Goal: Transaction & Acquisition: Book appointment/travel/reservation

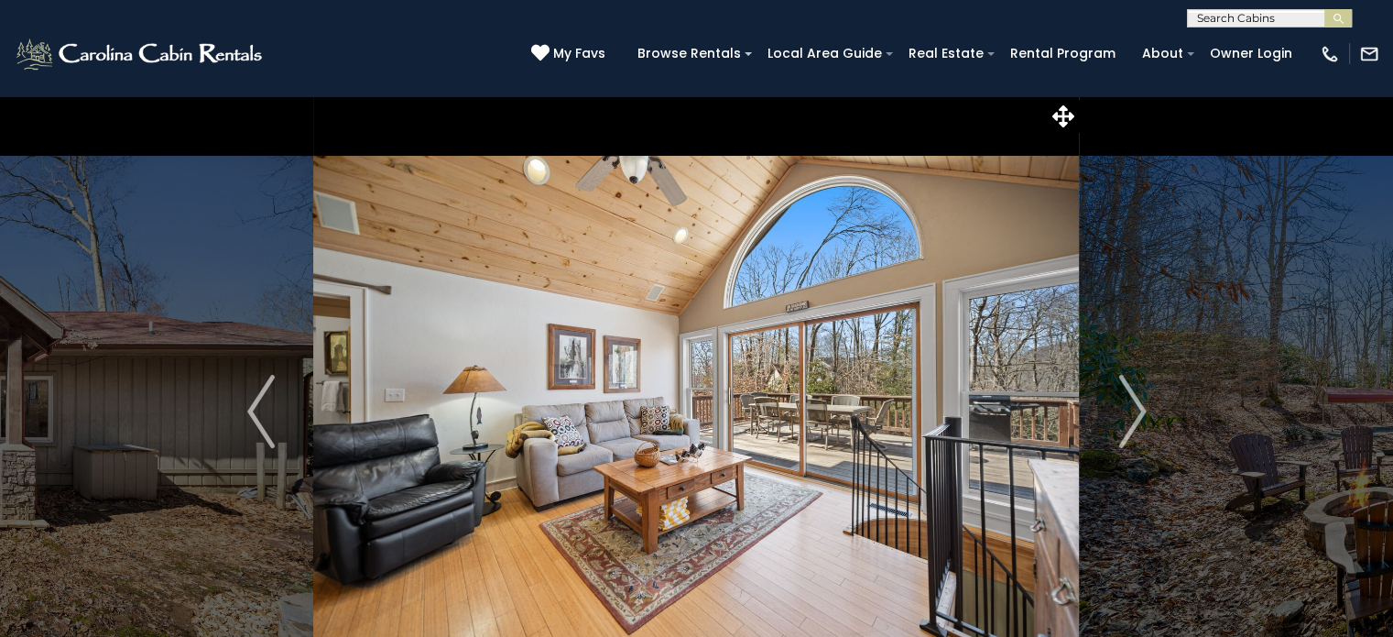
click at [1135, 412] on img "Next" at bounding box center [1132, 411] width 27 height 73
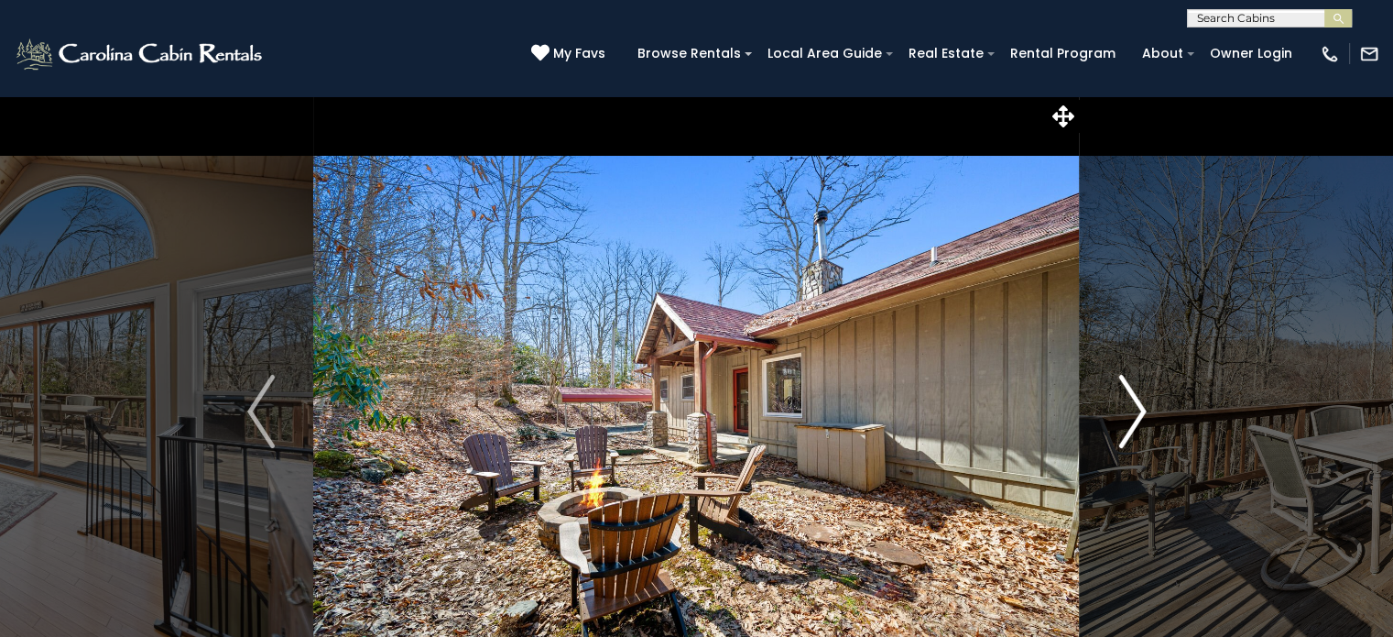
click at [1135, 412] on img "Next" at bounding box center [1132, 411] width 27 height 73
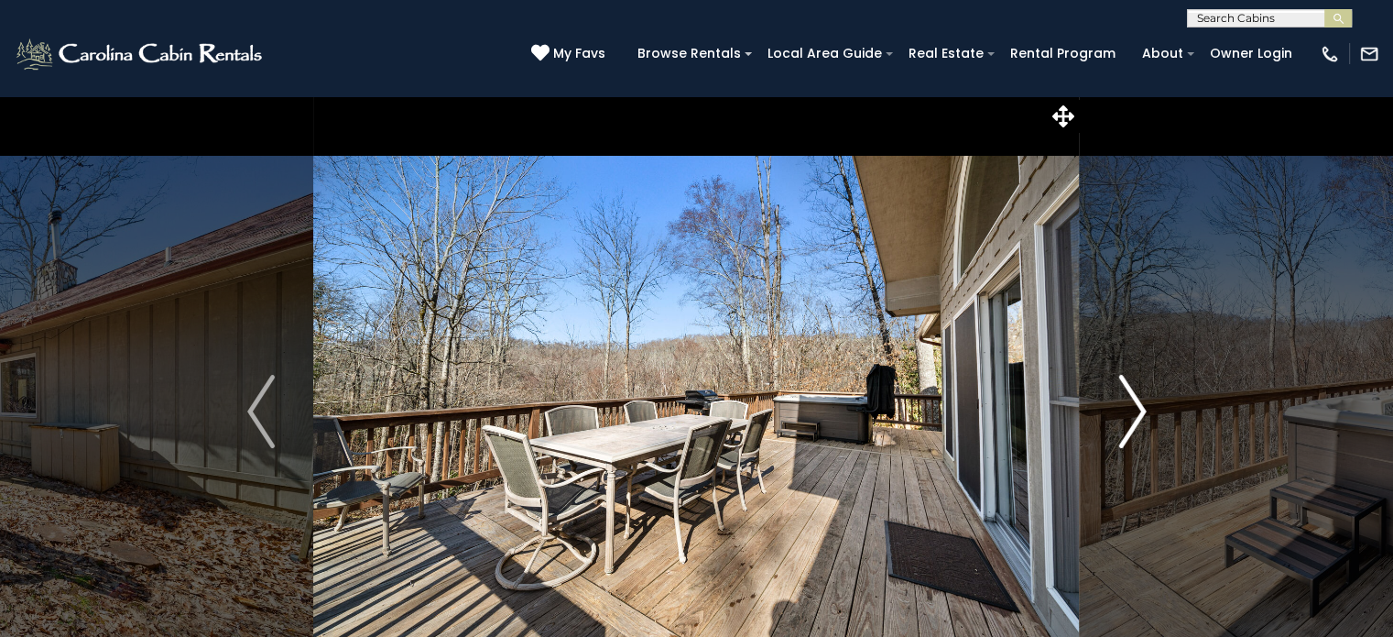
click at [1135, 412] on img "Next" at bounding box center [1132, 411] width 27 height 73
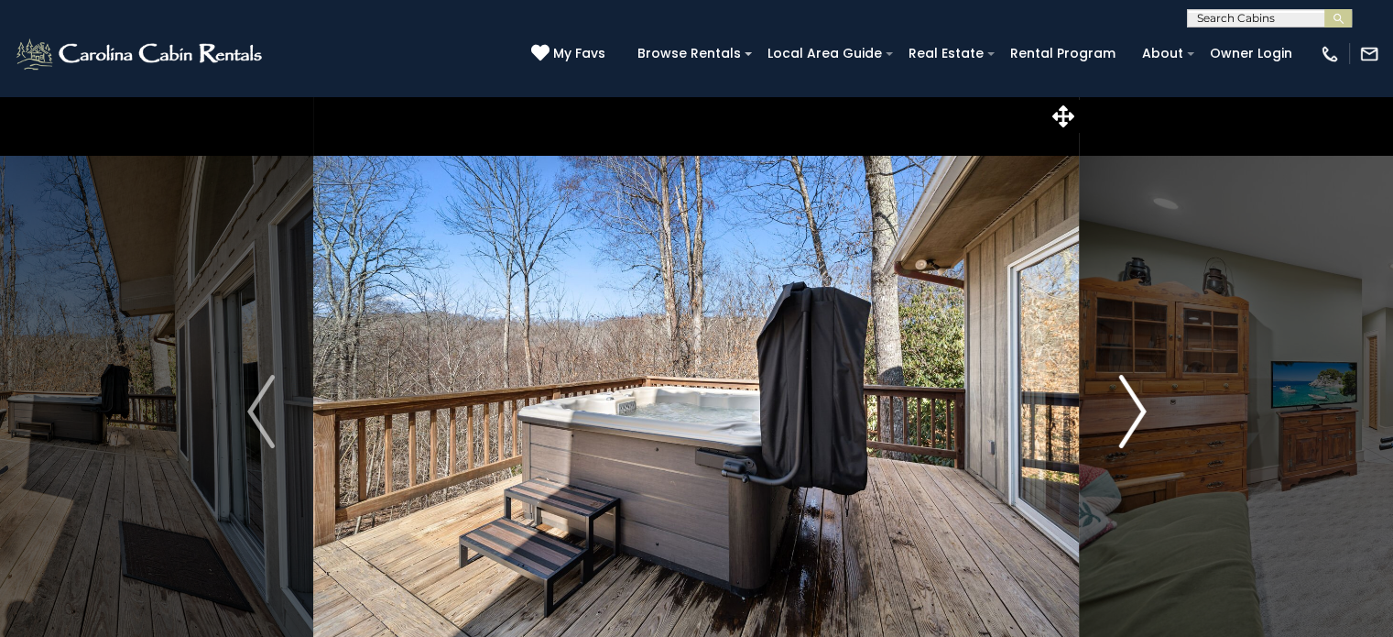
click at [1135, 412] on img "Next" at bounding box center [1132, 411] width 27 height 73
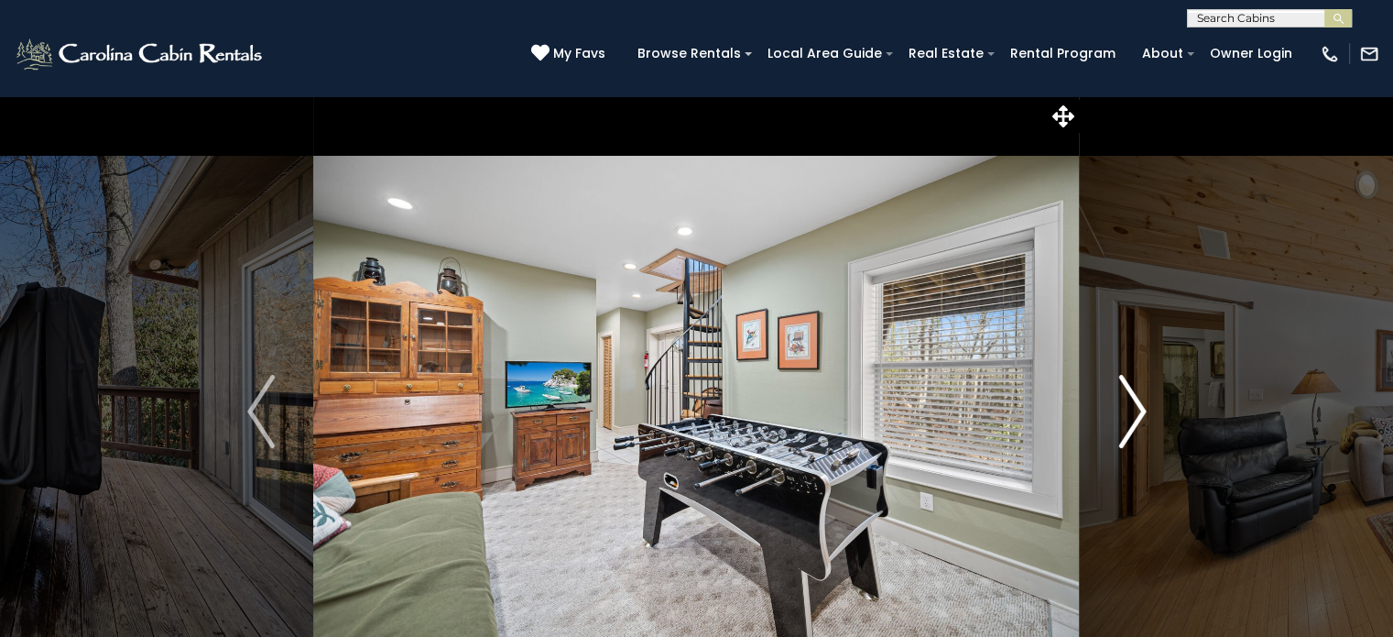
click at [1135, 412] on img "Next" at bounding box center [1132, 411] width 27 height 73
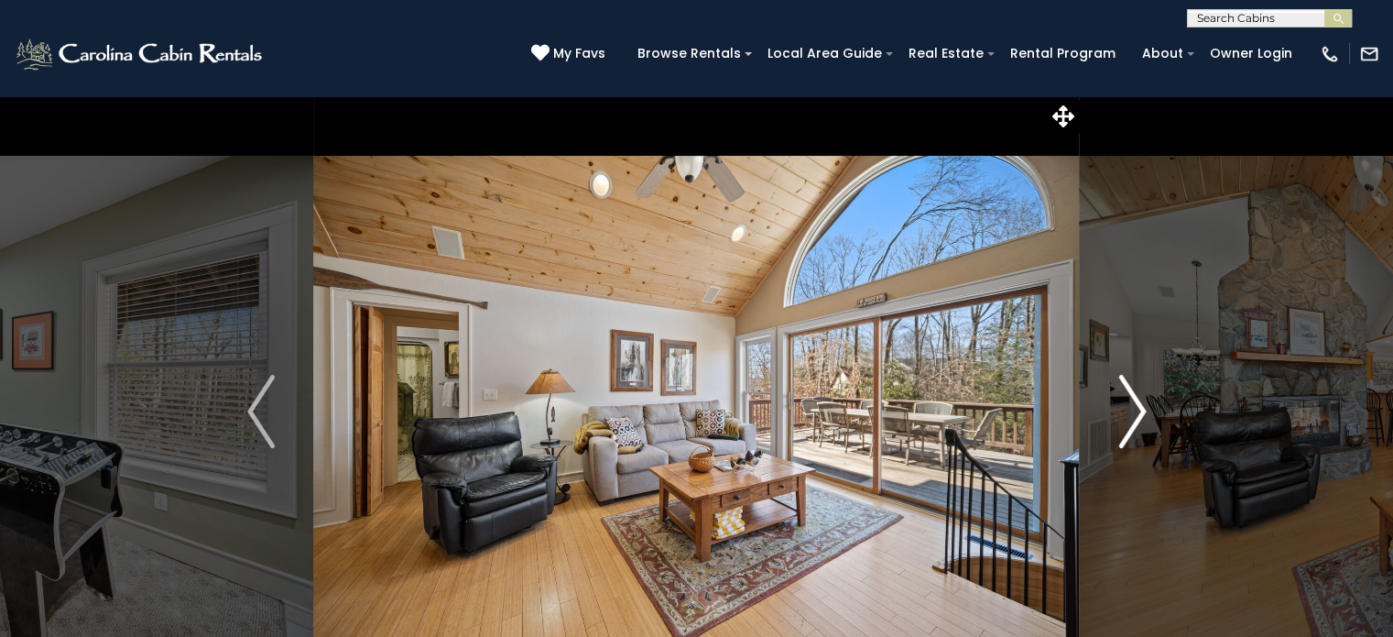
click at [1137, 402] on img "Next" at bounding box center [1132, 411] width 27 height 73
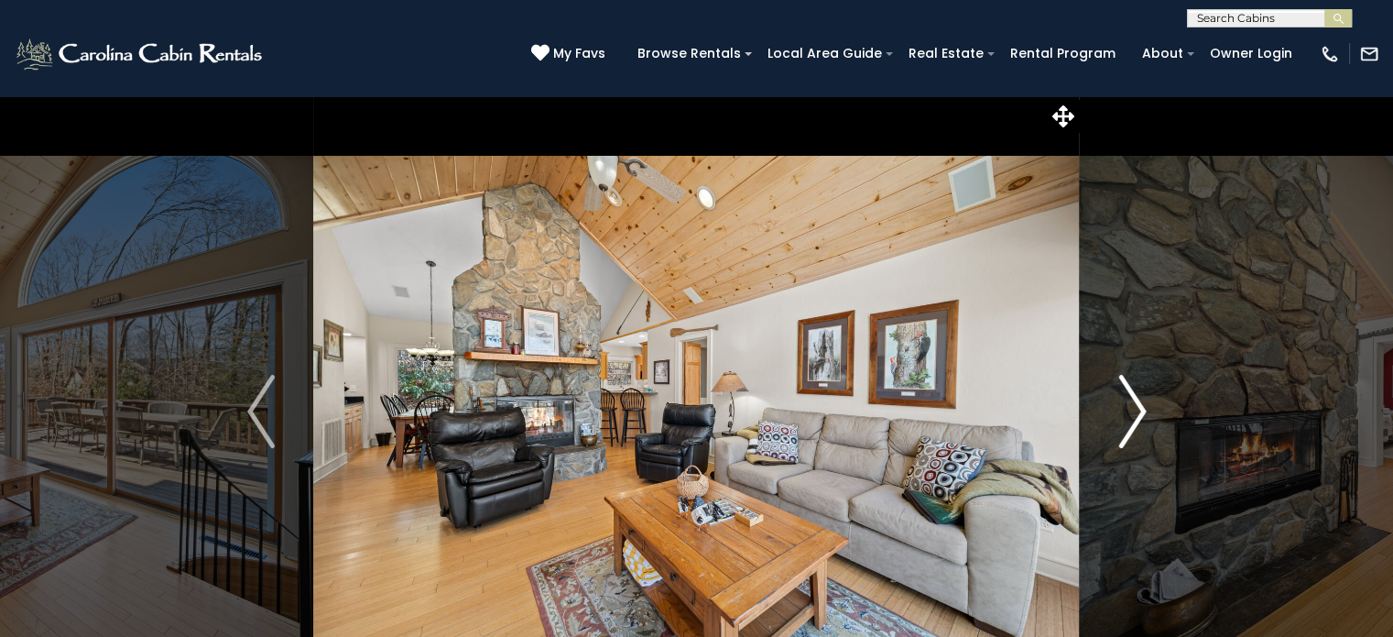
click at [1137, 402] on img "Next" at bounding box center [1132, 411] width 27 height 73
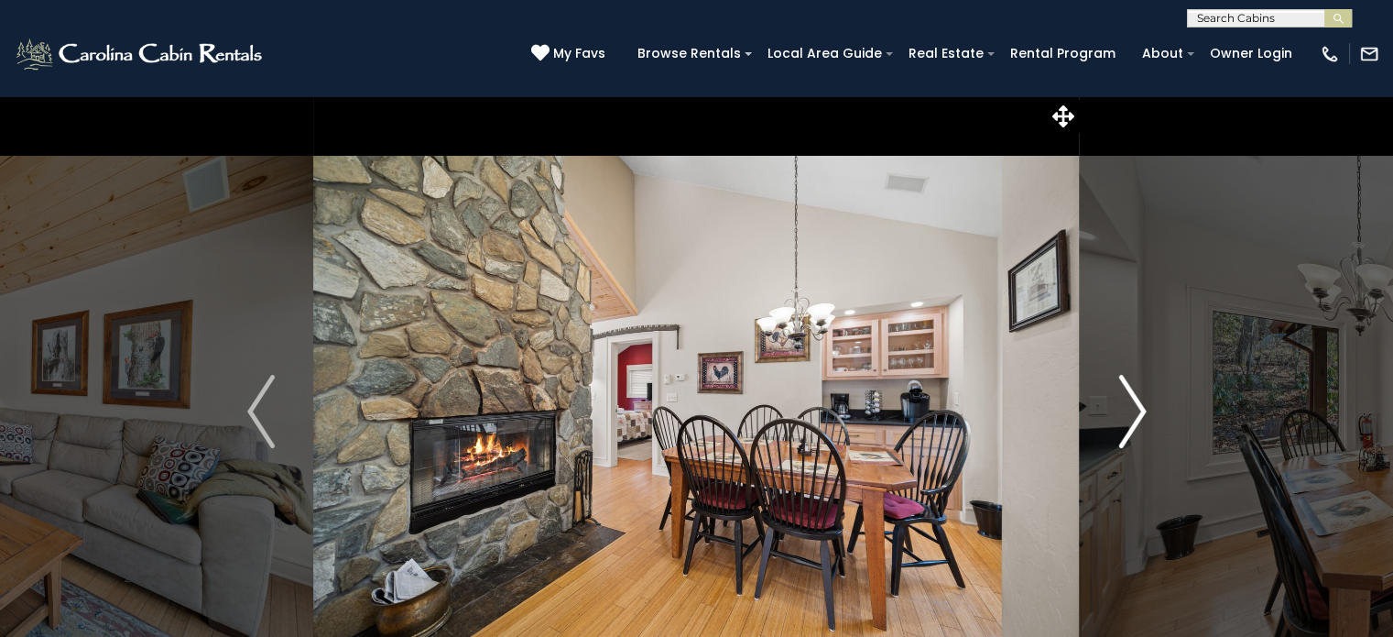
click at [1137, 402] on img "Next" at bounding box center [1132, 411] width 27 height 73
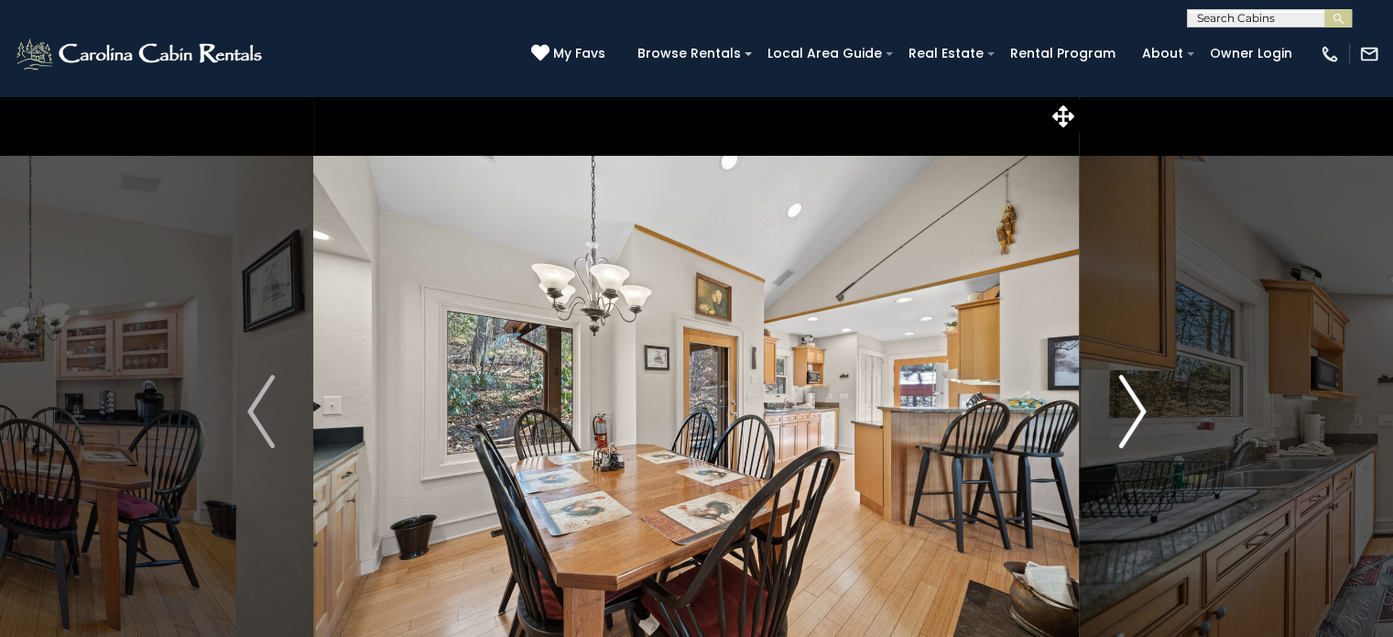
click at [1136, 408] on img "Next" at bounding box center [1132, 411] width 27 height 73
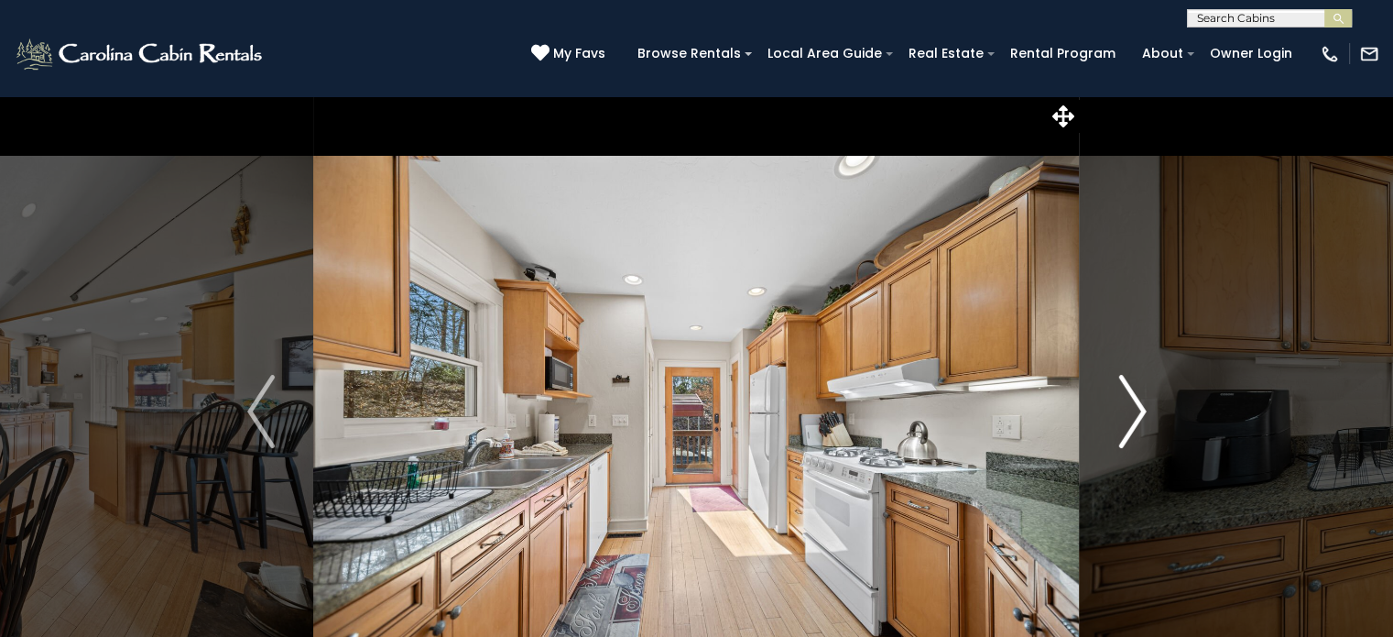
click at [1136, 408] on img "Next" at bounding box center [1132, 411] width 27 height 73
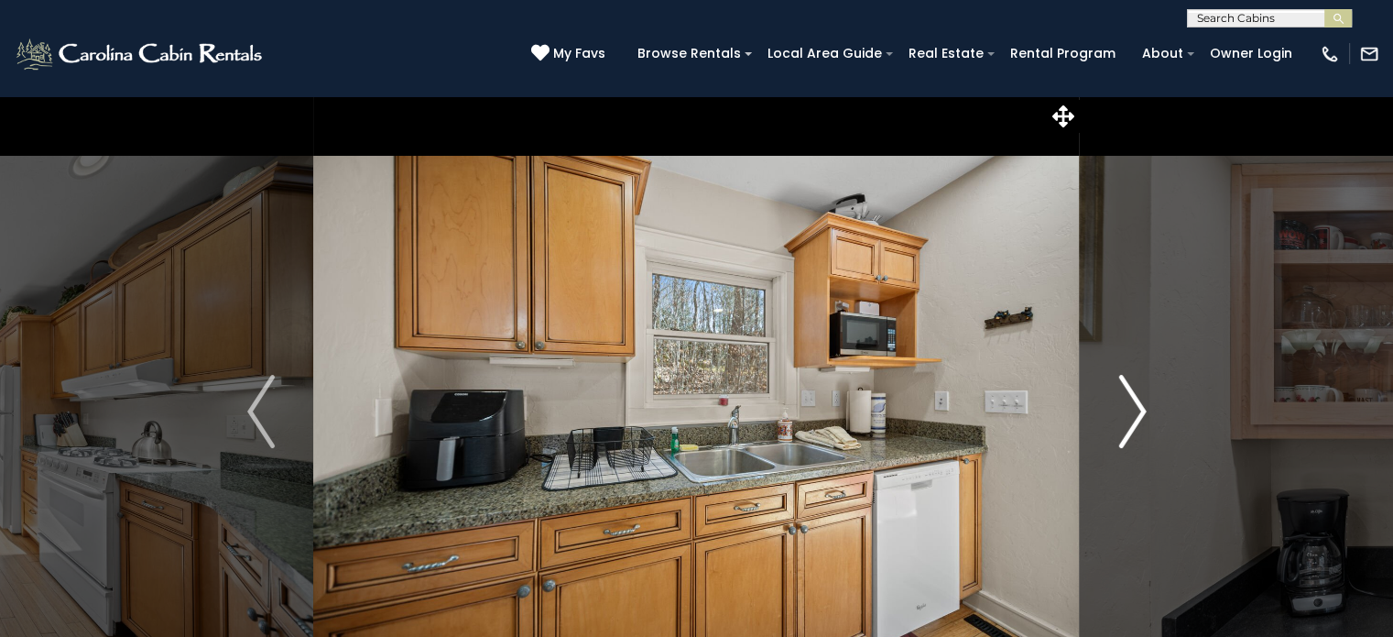
click at [1136, 408] on img "Next" at bounding box center [1132, 411] width 27 height 73
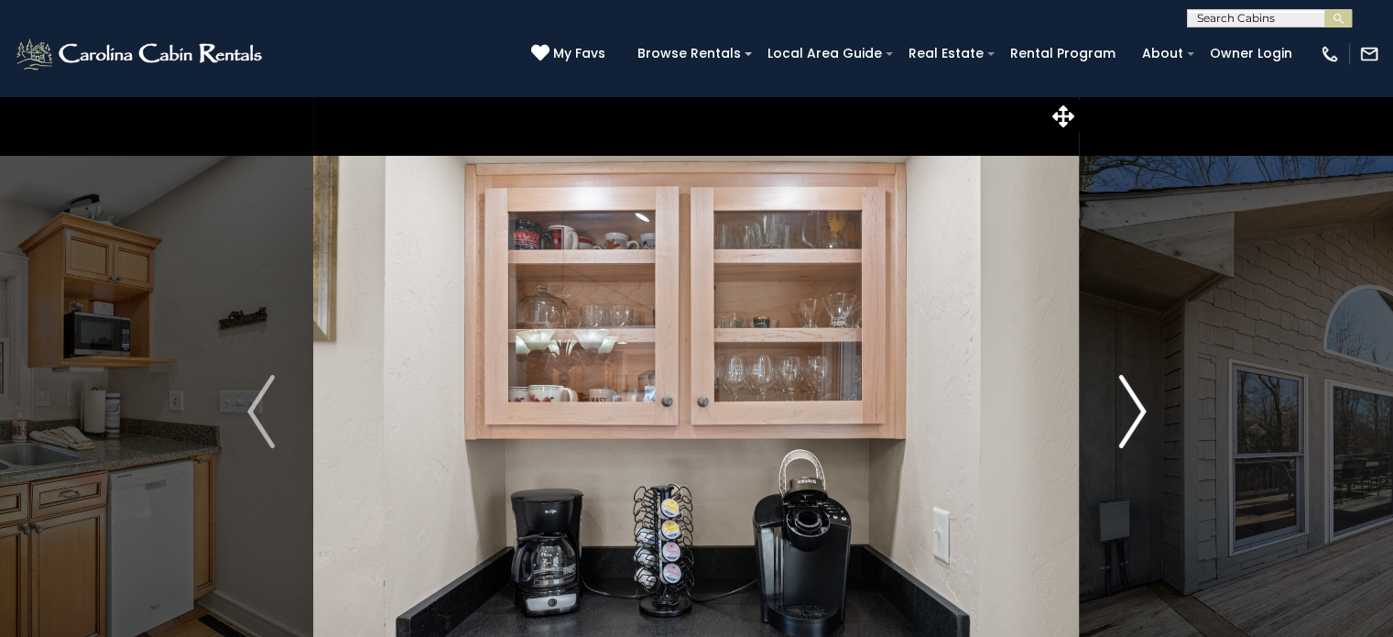
click at [1136, 408] on img "Next" at bounding box center [1132, 411] width 27 height 73
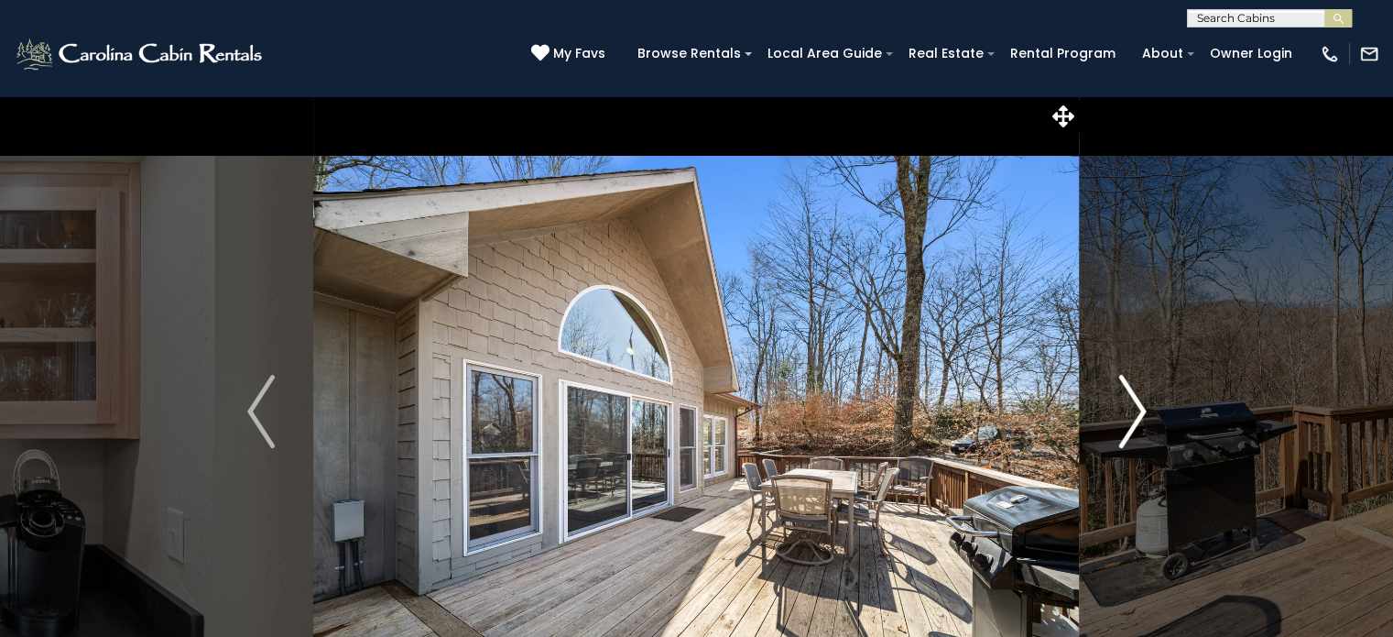
click at [1136, 408] on img "Next" at bounding box center [1132, 411] width 27 height 73
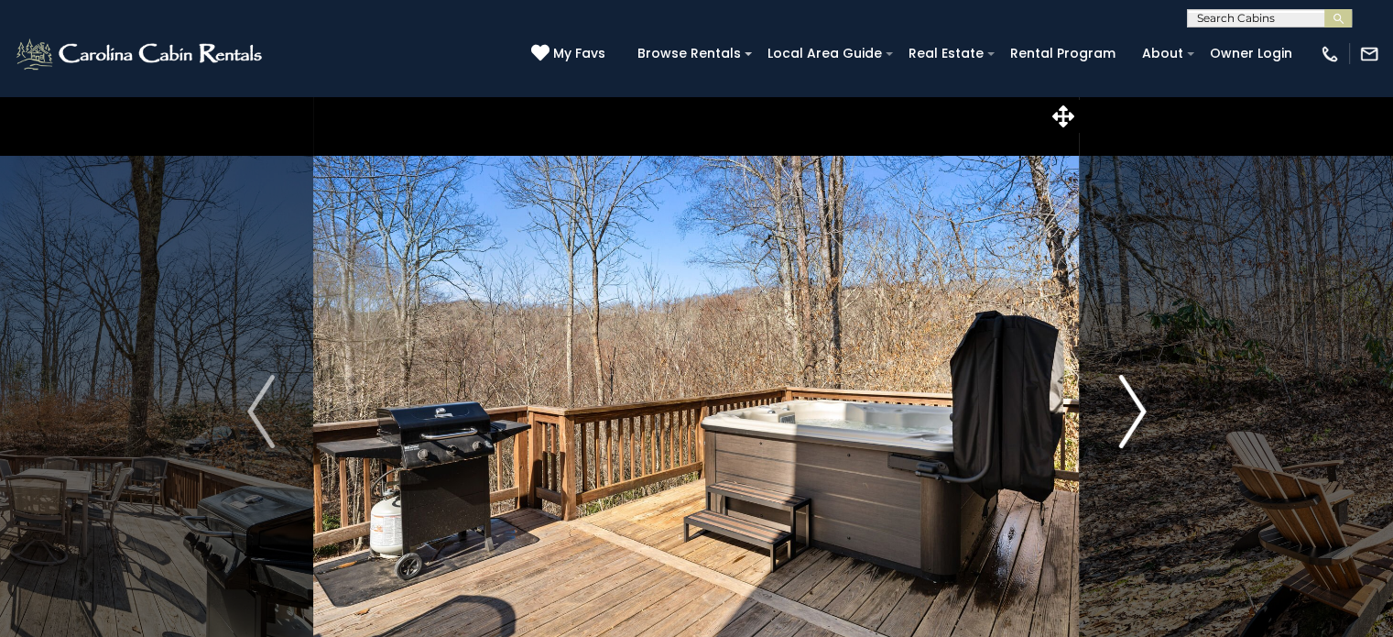
click at [1136, 408] on img "Next" at bounding box center [1132, 411] width 27 height 73
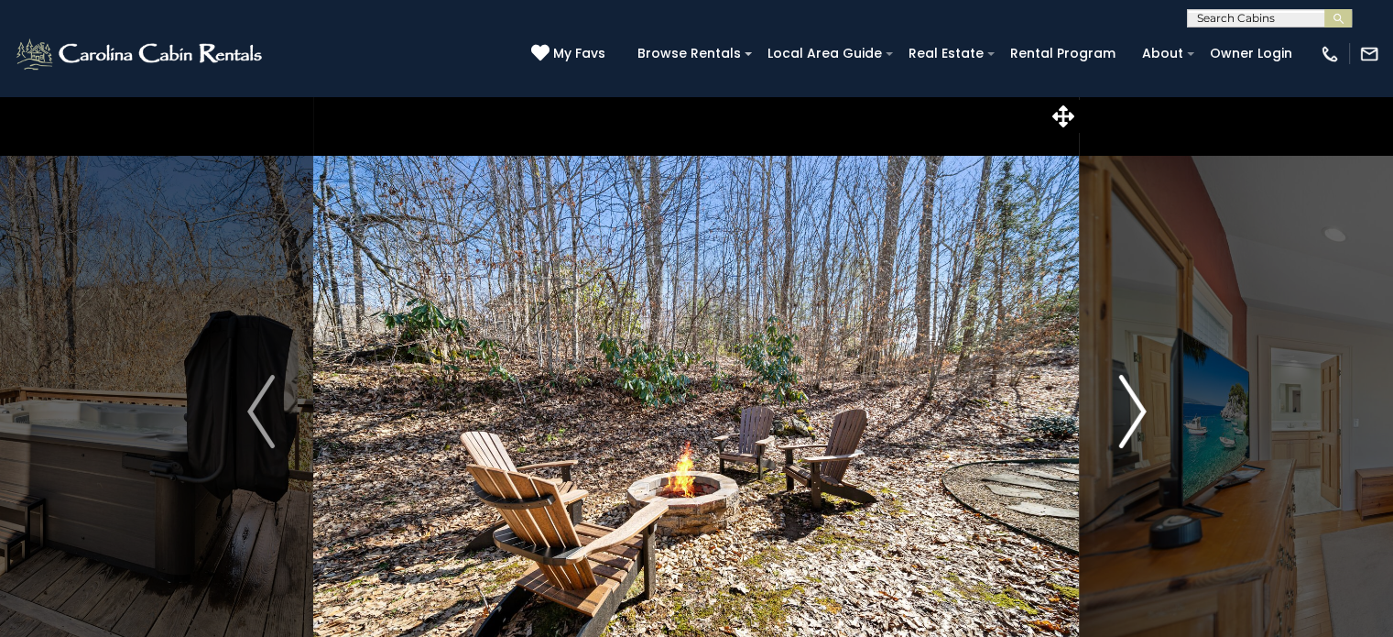
click at [1136, 408] on img "Next" at bounding box center [1132, 411] width 27 height 73
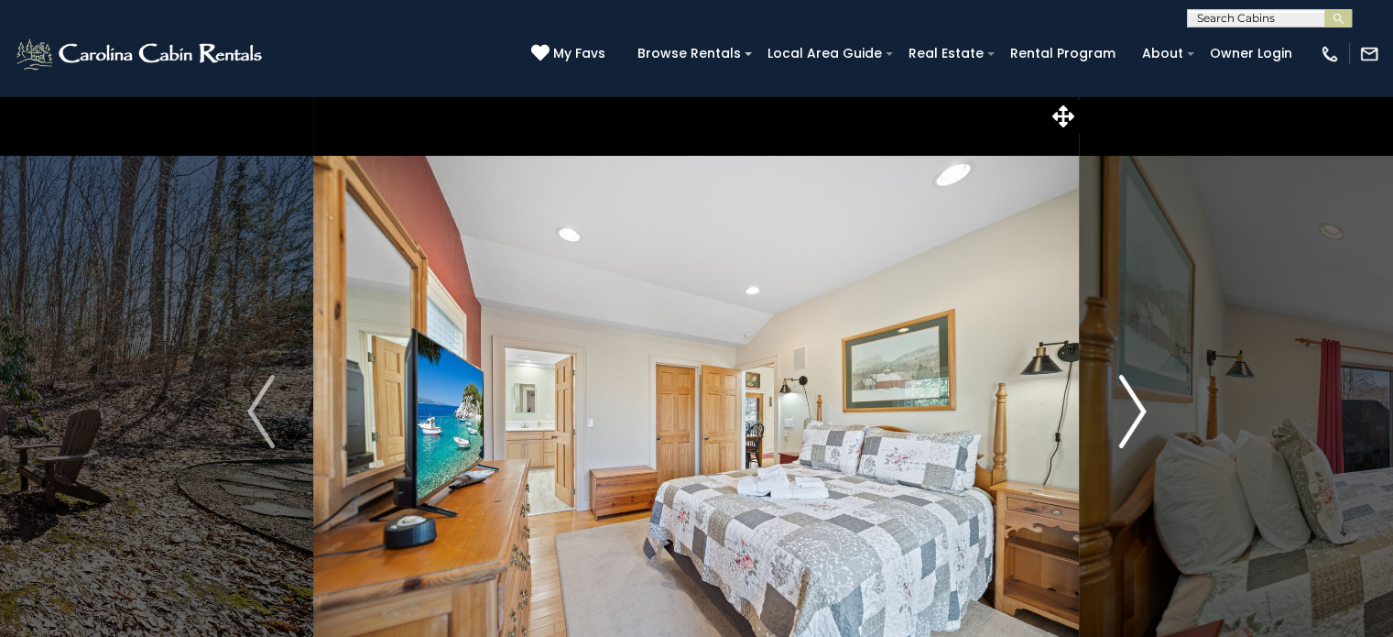
click at [1136, 409] on img "Next" at bounding box center [1132, 411] width 27 height 73
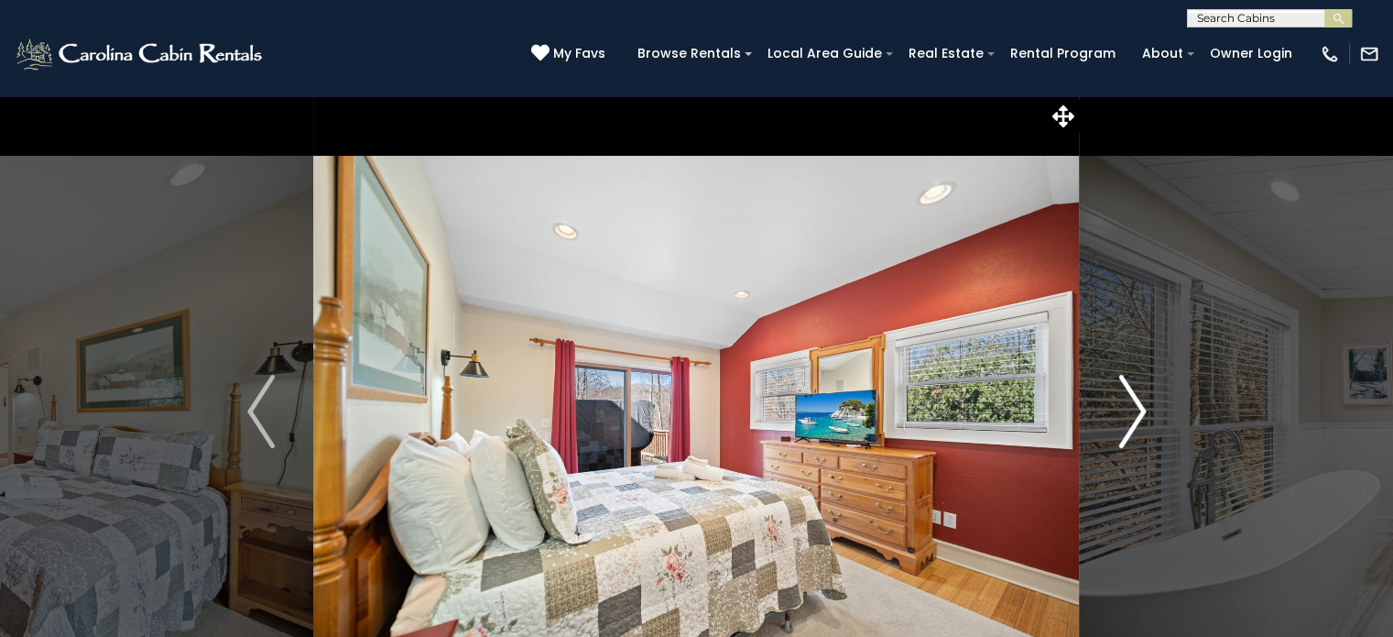
click at [1136, 409] on img "Next" at bounding box center [1132, 411] width 27 height 73
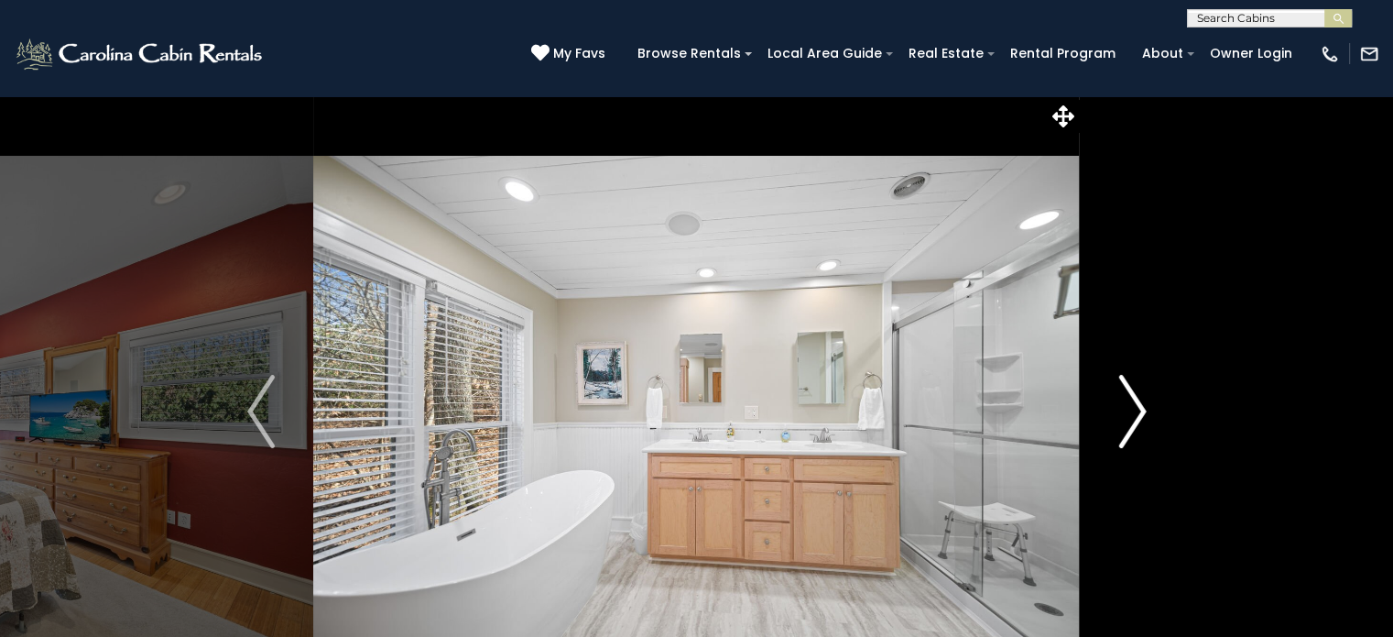
click at [1135, 409] on img "Next" at bounding box center [1132, 411] width 27 height 73
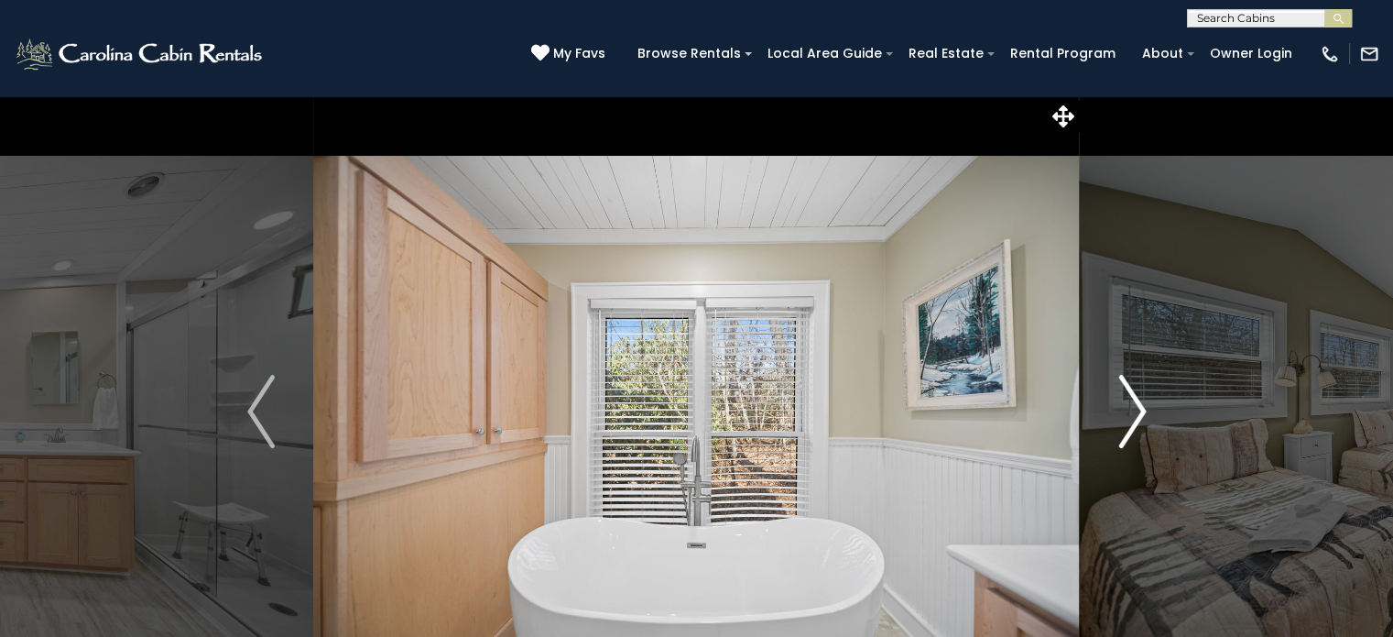
click at [1135, 409] on img "Next" at bounding box center [1132, 411] width 27 height 73
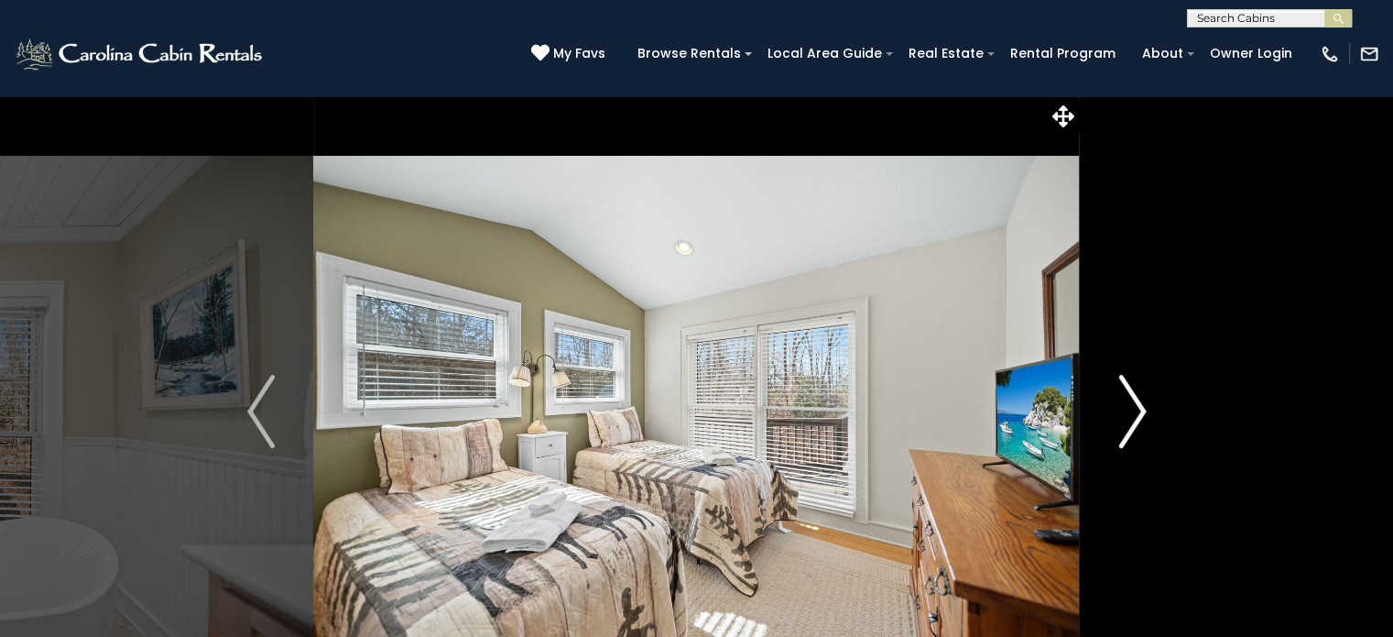
click at [1135, 409] on img "Next" at bounding box center [1132, 411] width 27 height 73
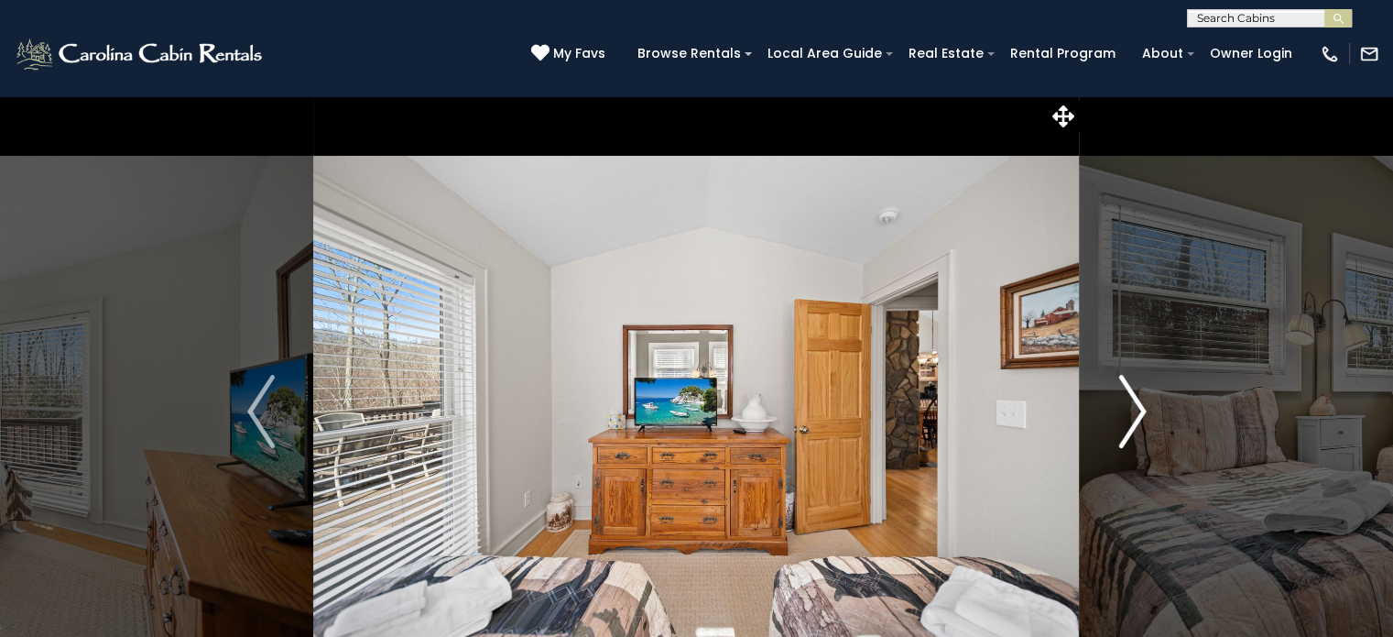
click at [1135, 409] on img "Next" at bounding box center [1132, 411] width 27 height 73
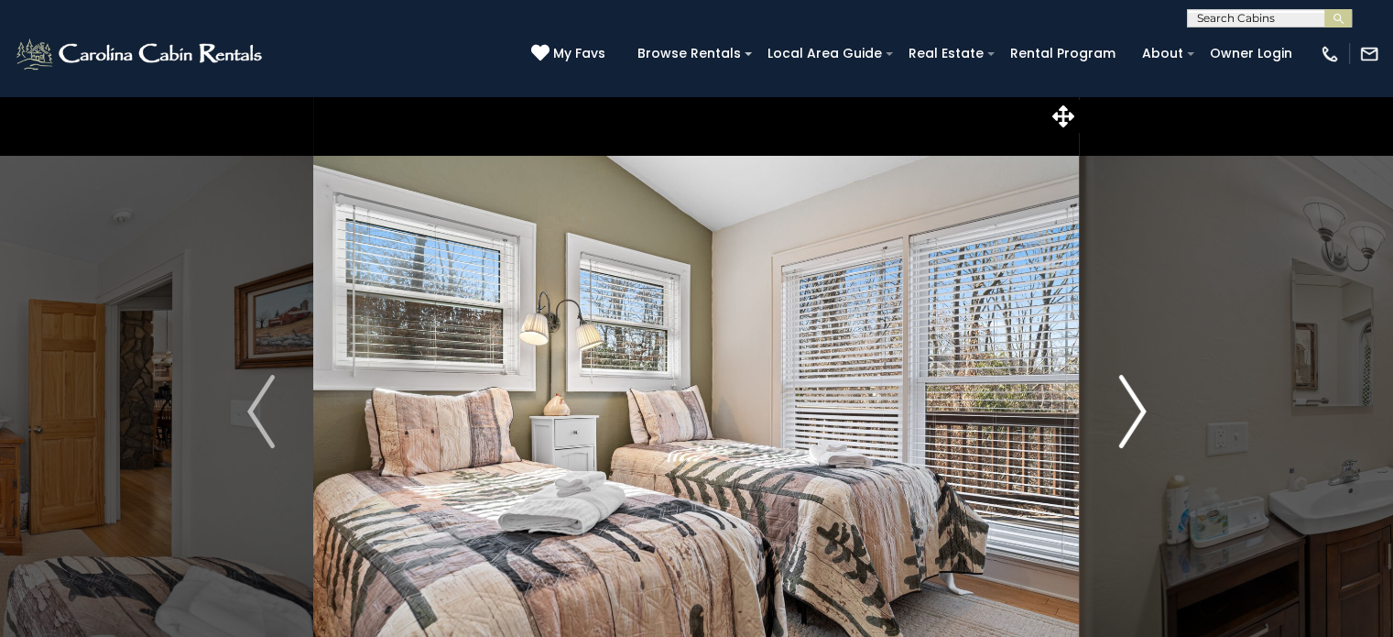
click at [1135, 409] on img "Next" at bounding box center [1132, 411] width 27 height 73
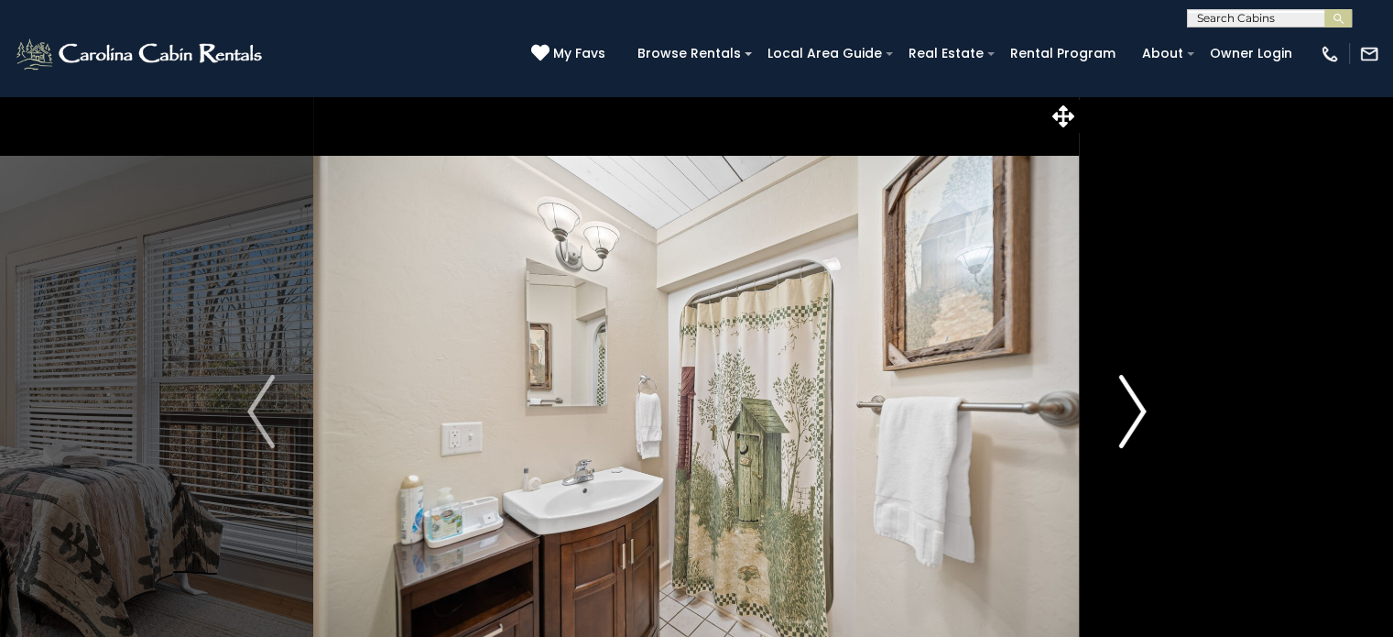
click at [1135, 409] on img "Next" at bounding box center [1132, 411] width 27 height 73
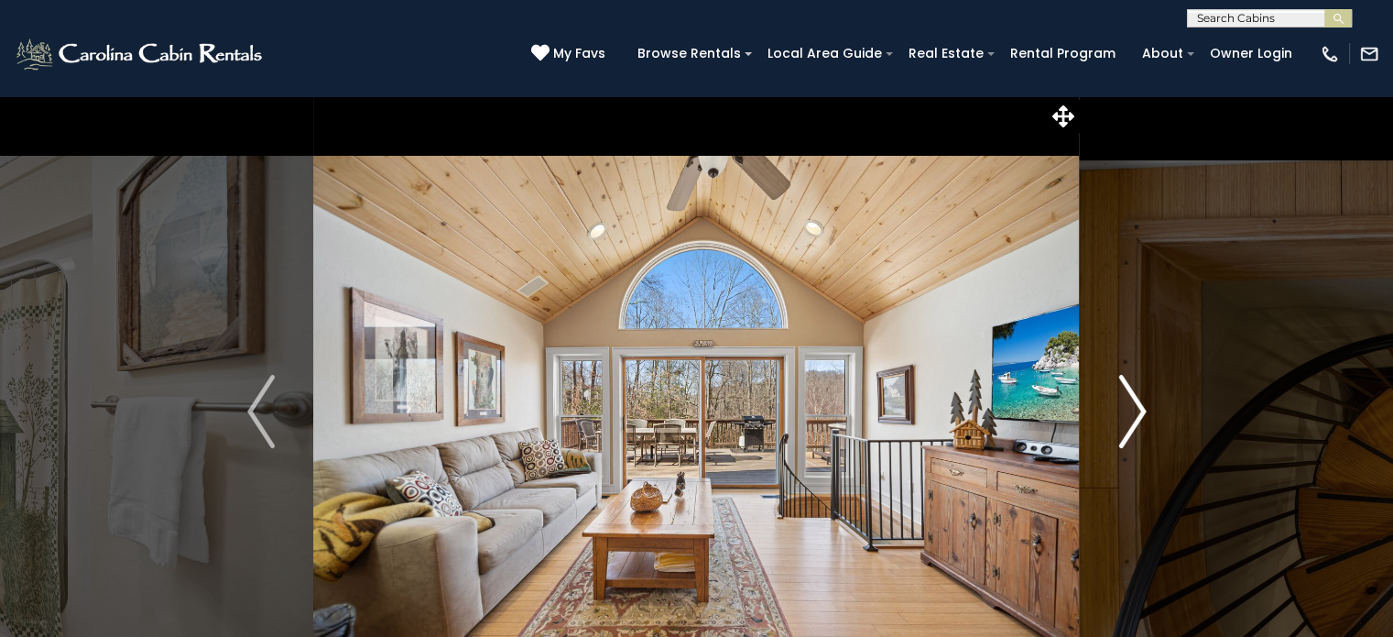
click at [1135, 409] on img "Next" at bounding box center [1132, 411] width 27 height 73
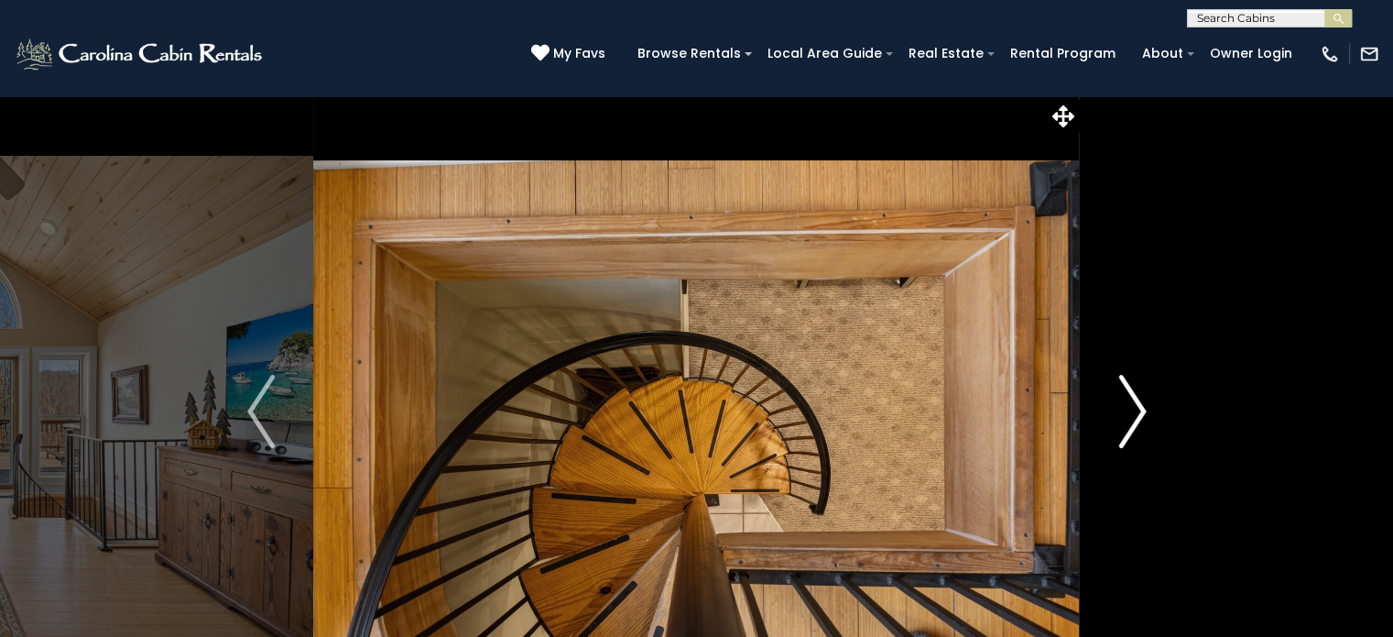
click at [1135, 409] on img "Next" at bounding box center [1132, 411] width 27 height 73
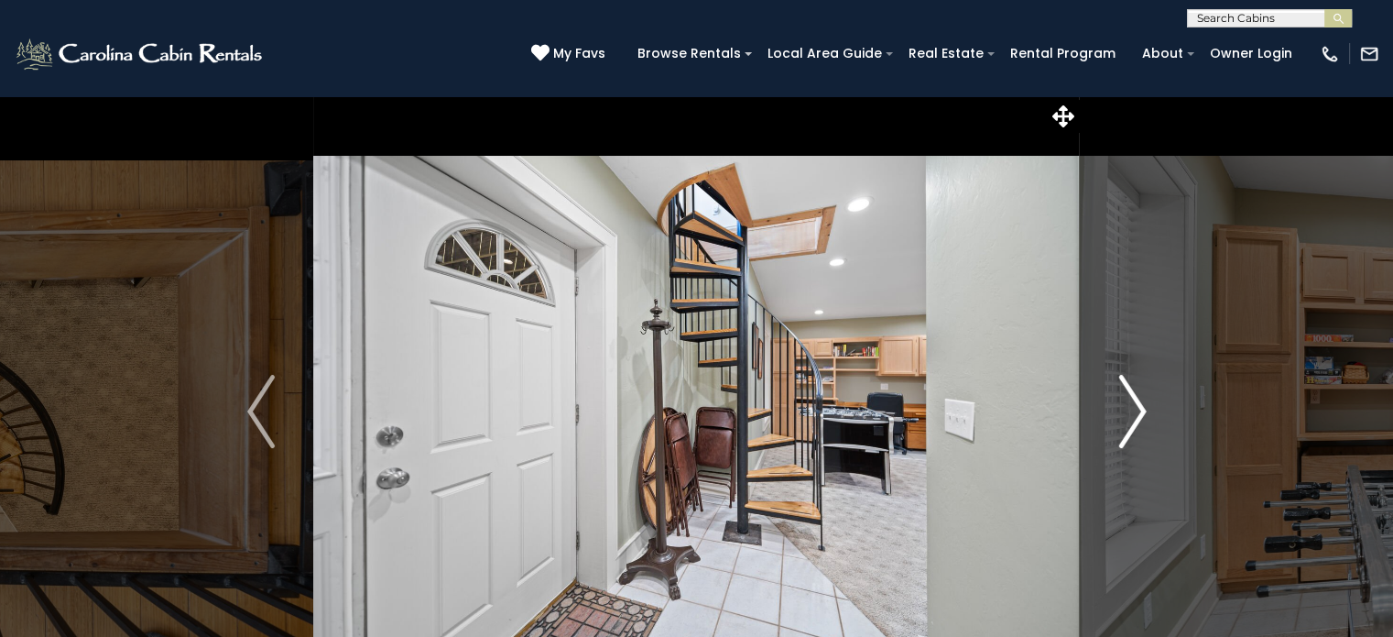
click at [1135, 409] on img "Next" at bounding box center [1132, 411] width 27 height 73
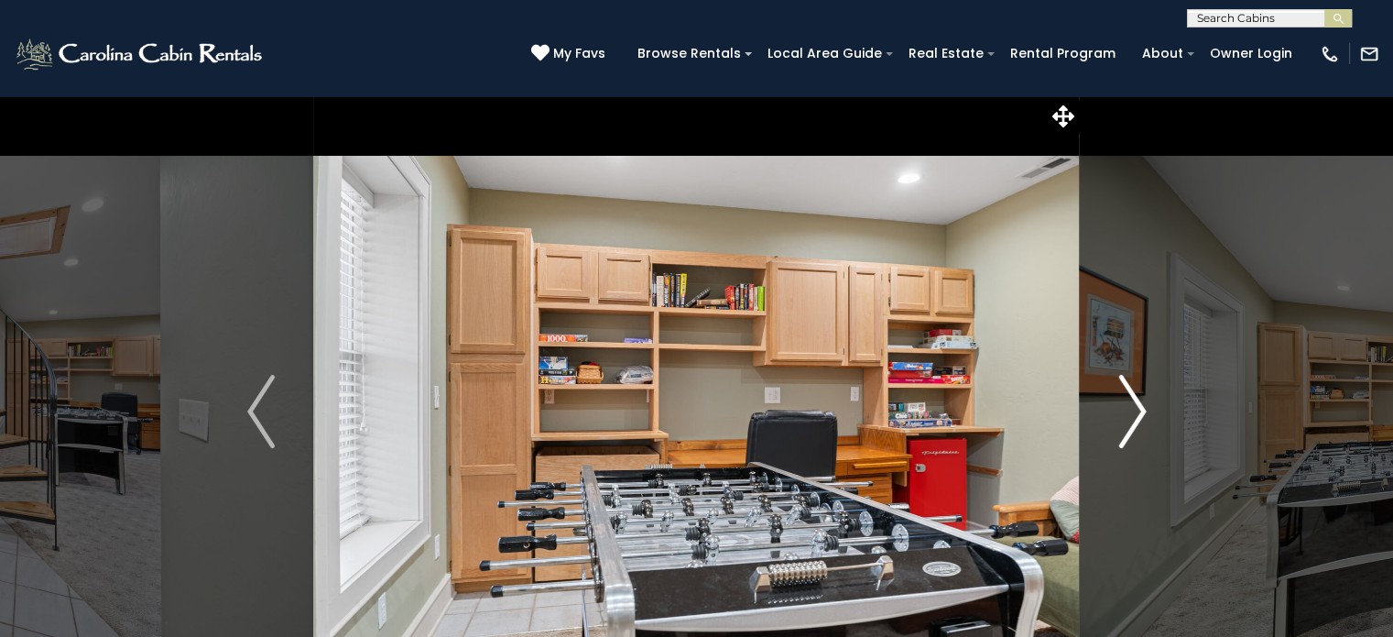
click at [1135, 409] on img "Next" at bounding box center [1132, 411] width 27 height 73
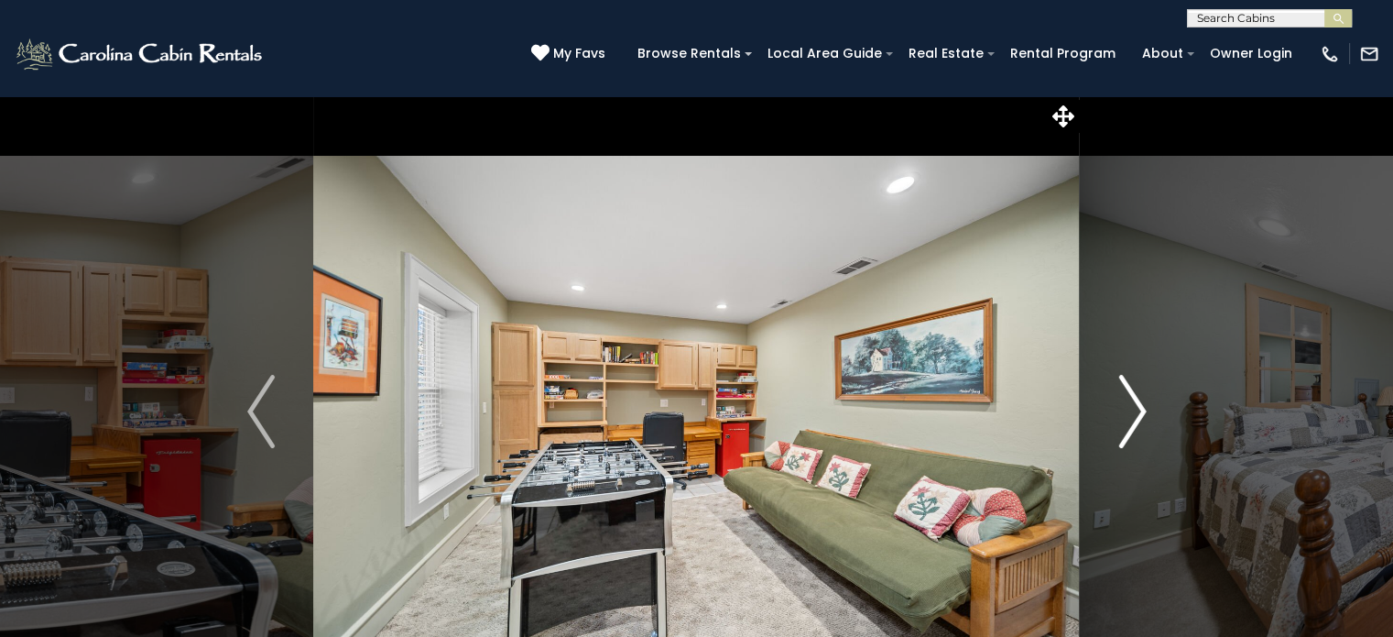
click at [1135, 409] on img "Next" at bounding box center [1132, 411] width 27 height 73
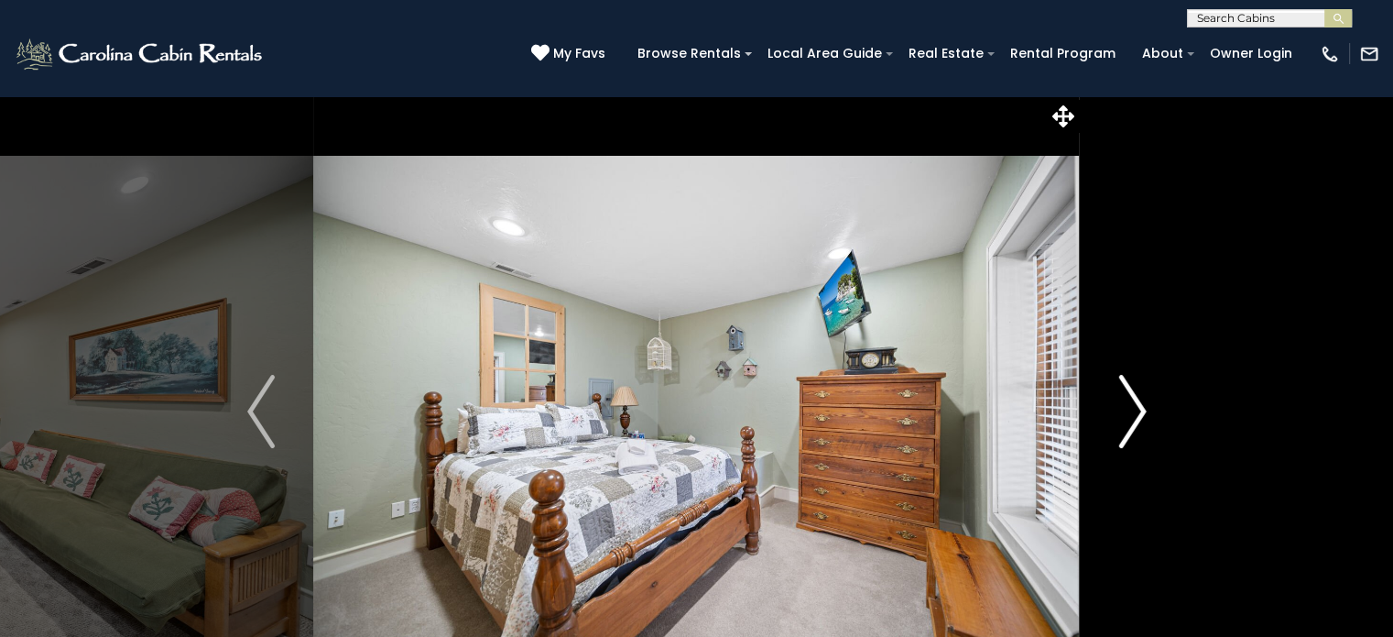
click at [1135, 409] on img "Next" at bounding box center [1132, 411] width 27 height 73
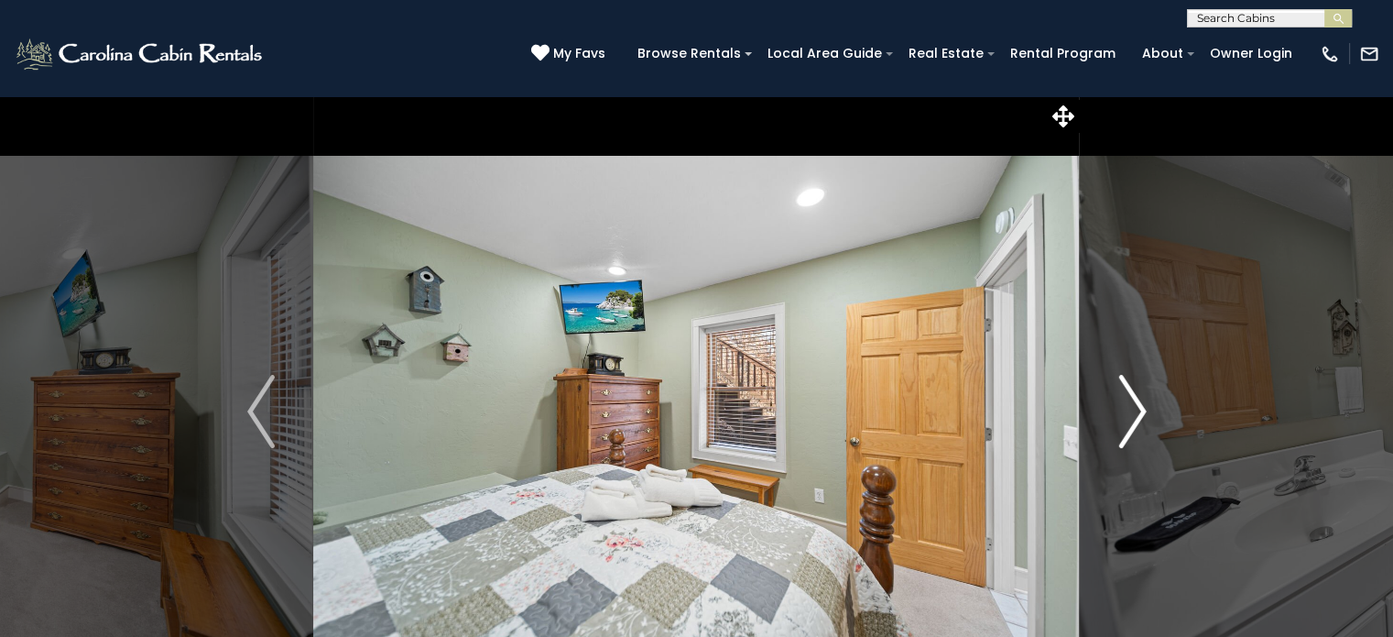
click at [1135, 409] on img "Next" at bounding box center [1132, 411] width 27 height 73
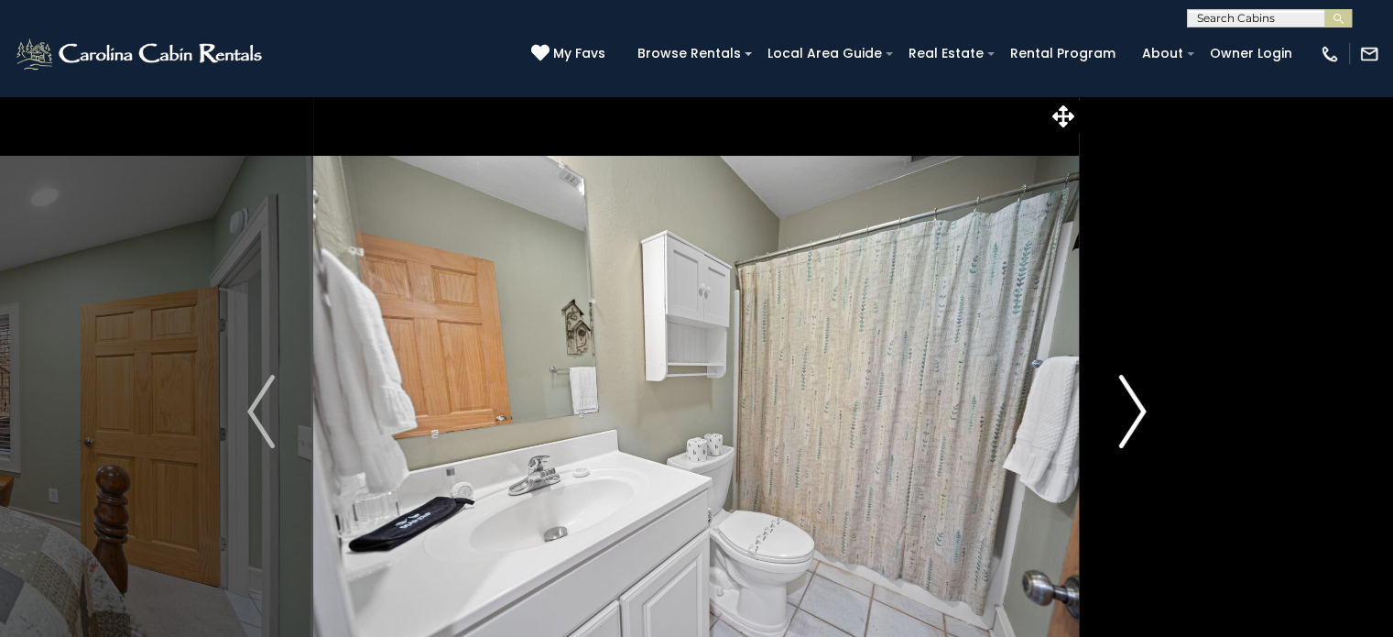
click at [1135, 409] on img "Next" at bounding box center [1132, 411] width 27 height 73
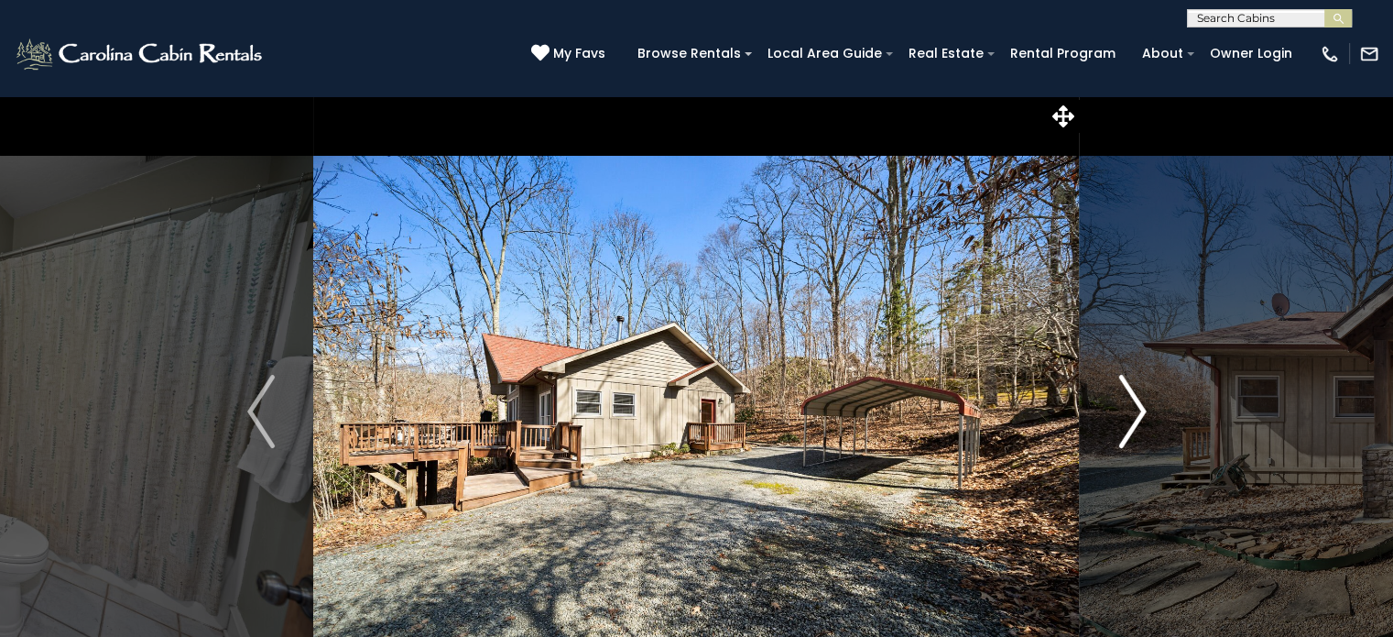
click at [1135, 409] on img "Next" at bounding box center [1132, 411] width 27 height 73
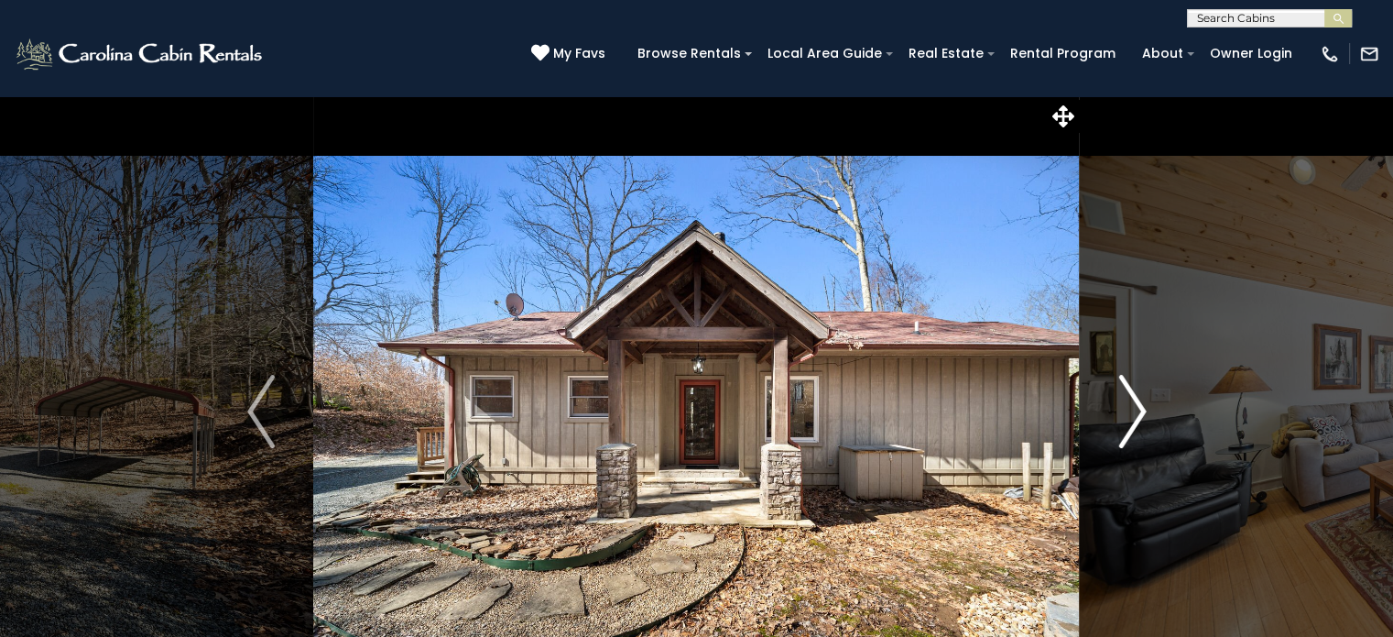
click at [1135, 409] on img "Next" at bounding box center [1132, 411] width 27 height 73
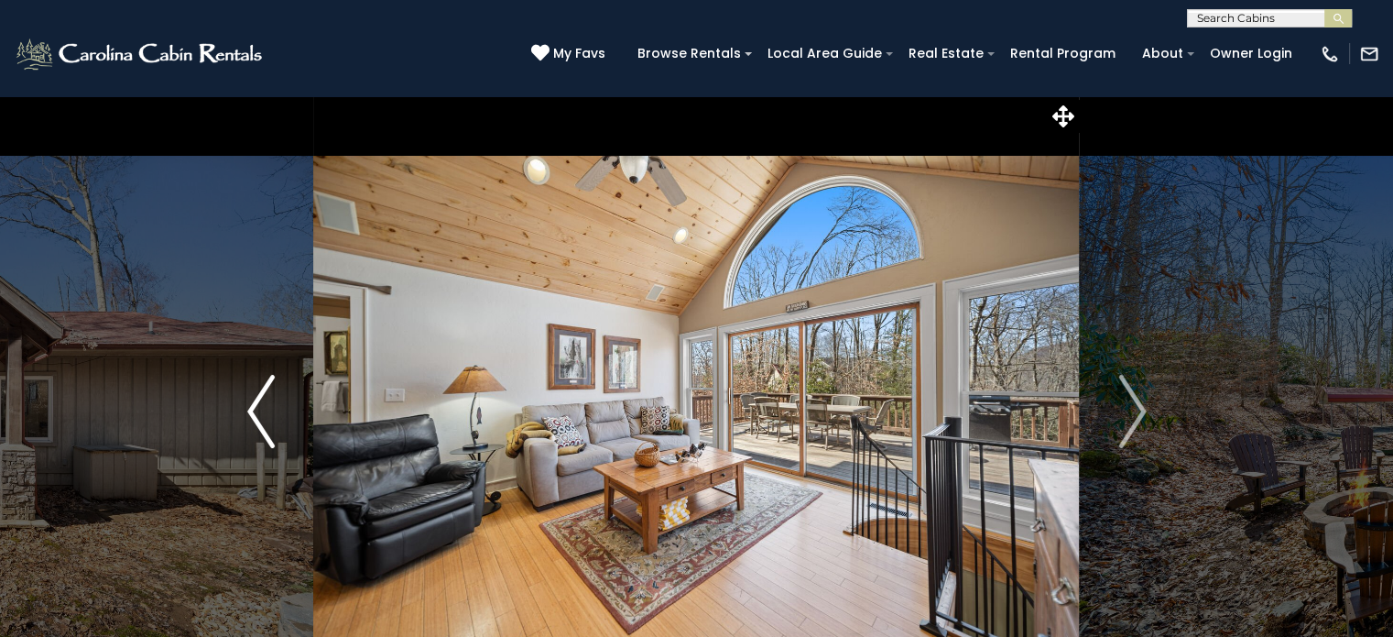
click at [299, 223] on button "Previous" at bounding box center [261, 411] width 105 height 632
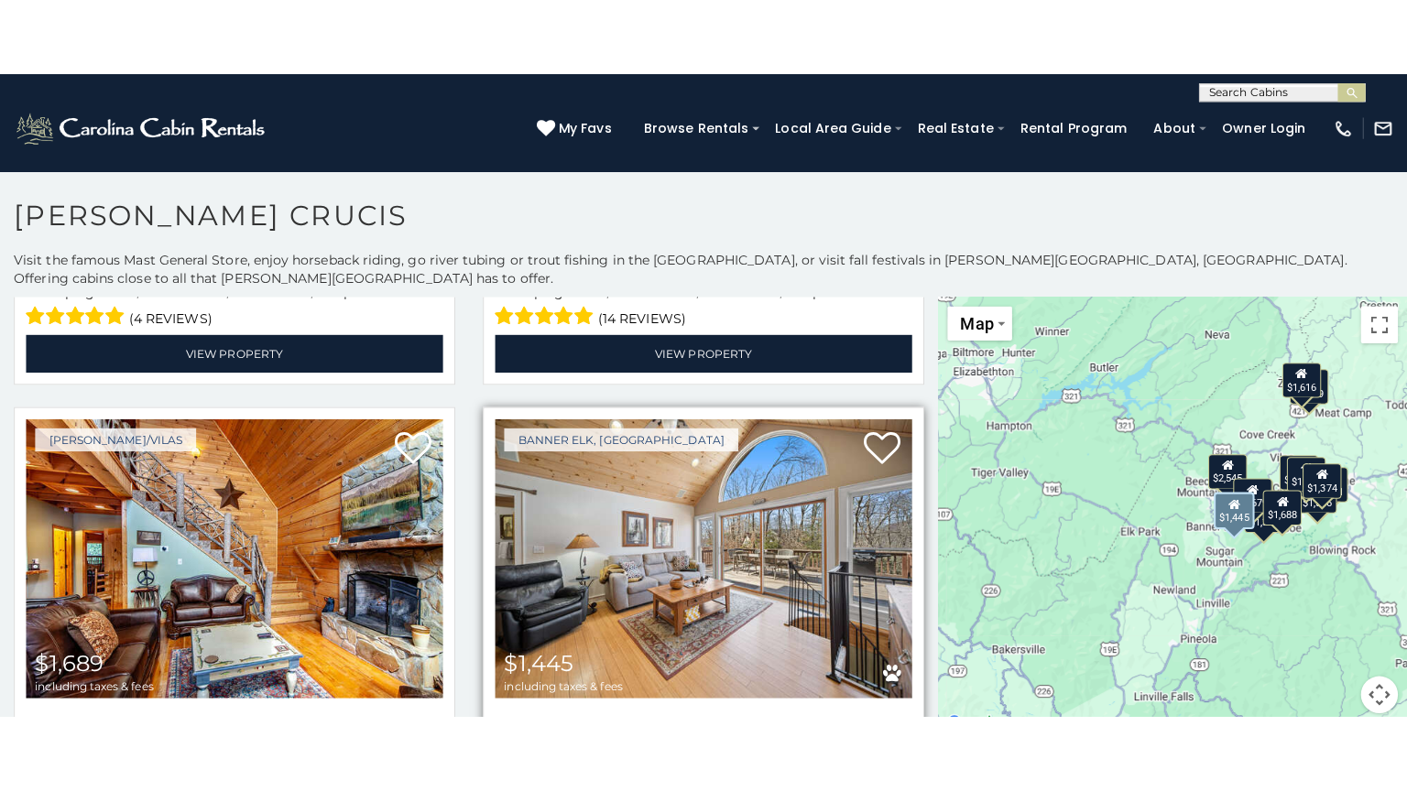
scroll to position [1374, 0]
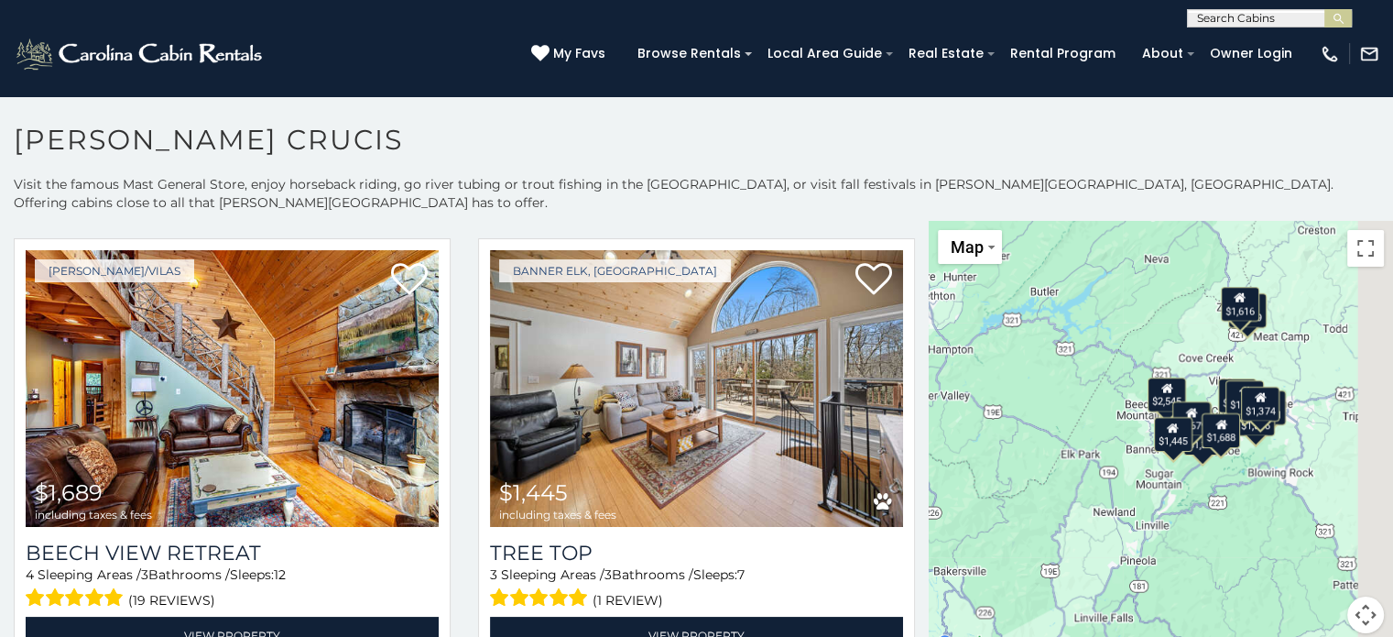
drag, startPoint x: 1162, startPoint y: 402, endPoint x: 1088, endPoint y: 402, distance: 73.3
click at [1088, 402] on div "$2,423 $1,606 $1,337 $1,374 $1,461 $1,688 $1,689 $1,445 $1,506 $1,396 $1,616 $2…" at bounding box center [1161, 438] width 464 height 434
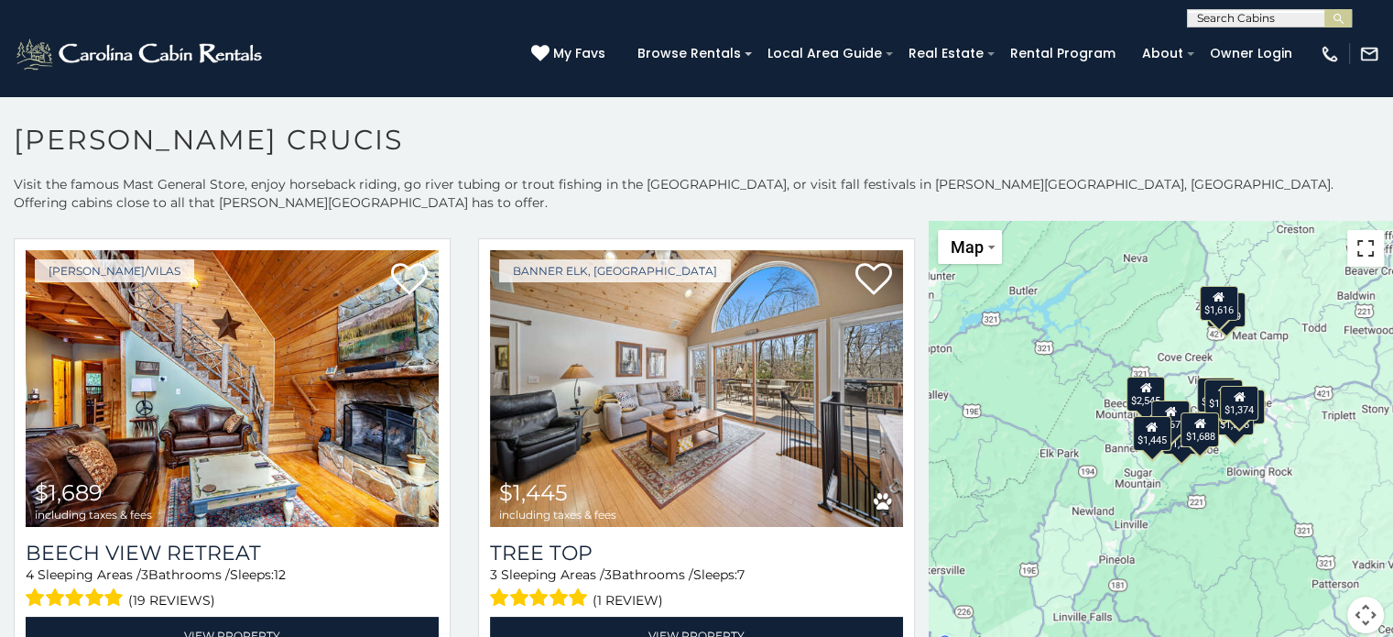
drag, startPoint x: 1359, startPoint y: 226, endPoint x: 1358, endPoint y: 337, distance: 110.8
click at [1359, 230] on button "Toggle fullscreen view" at bounding box center [1366, 248] width 37 height 37
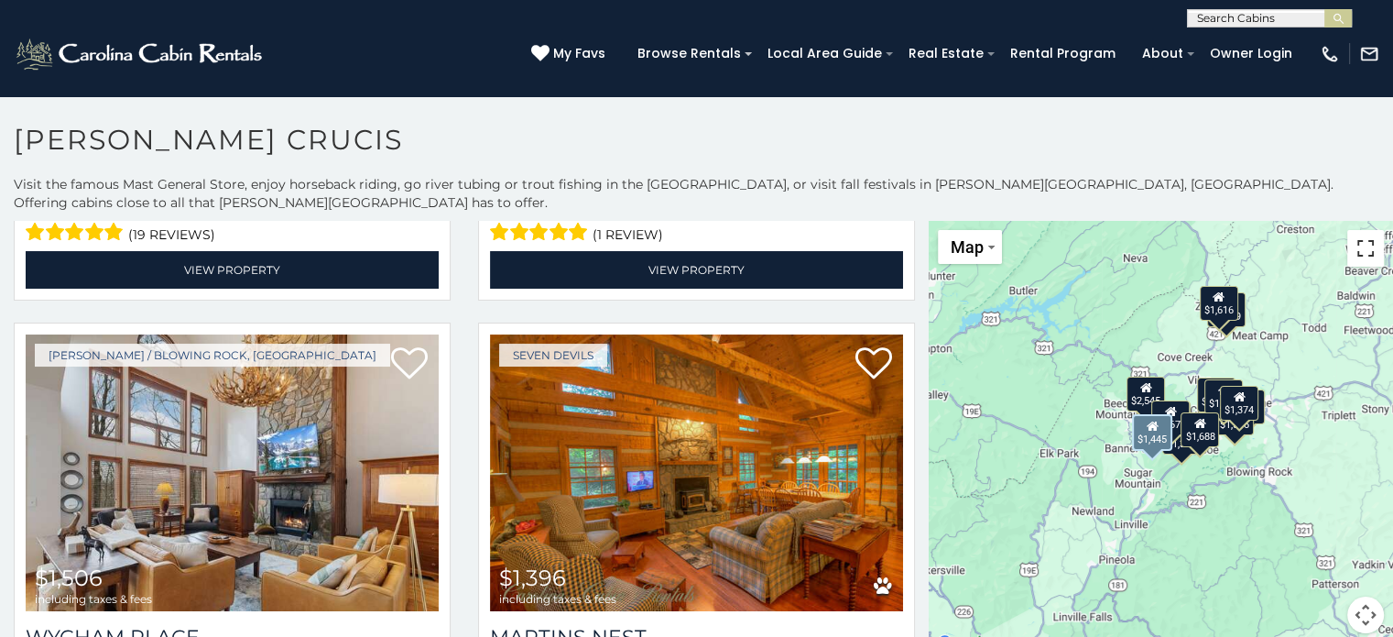
scroll to position [1832, 0]
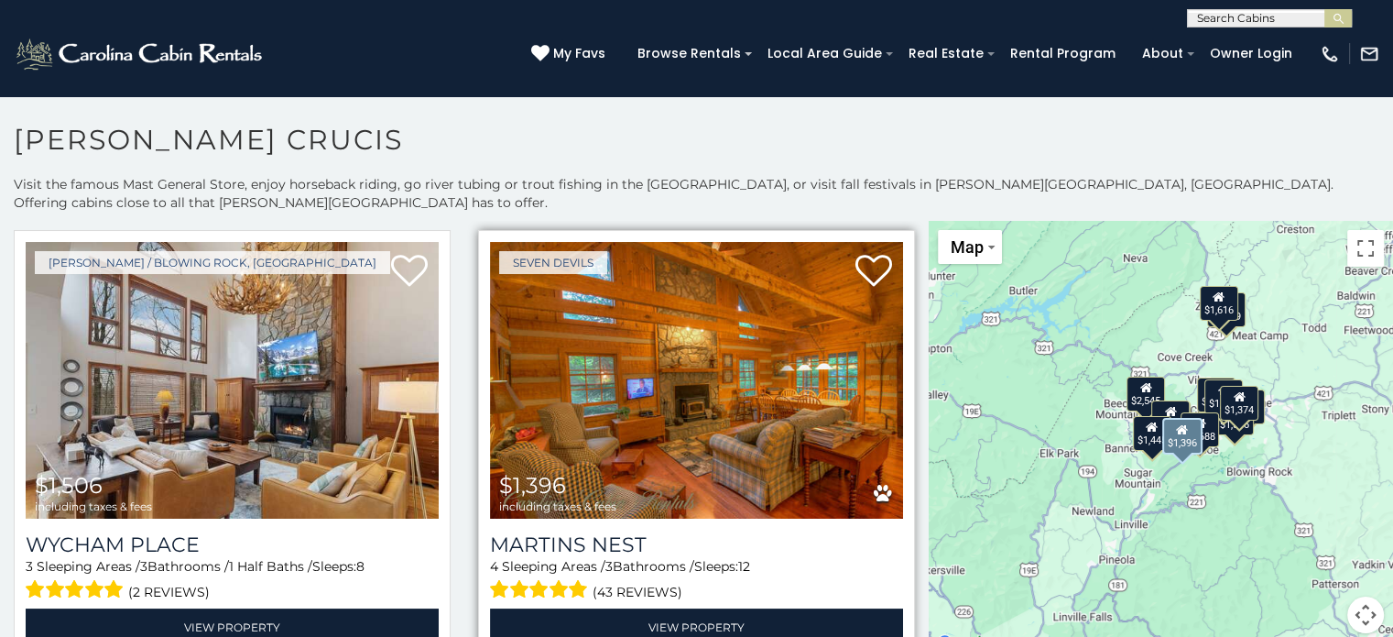
click at [703, 370] on img at bounding box center [696, 380] width 413 height 277
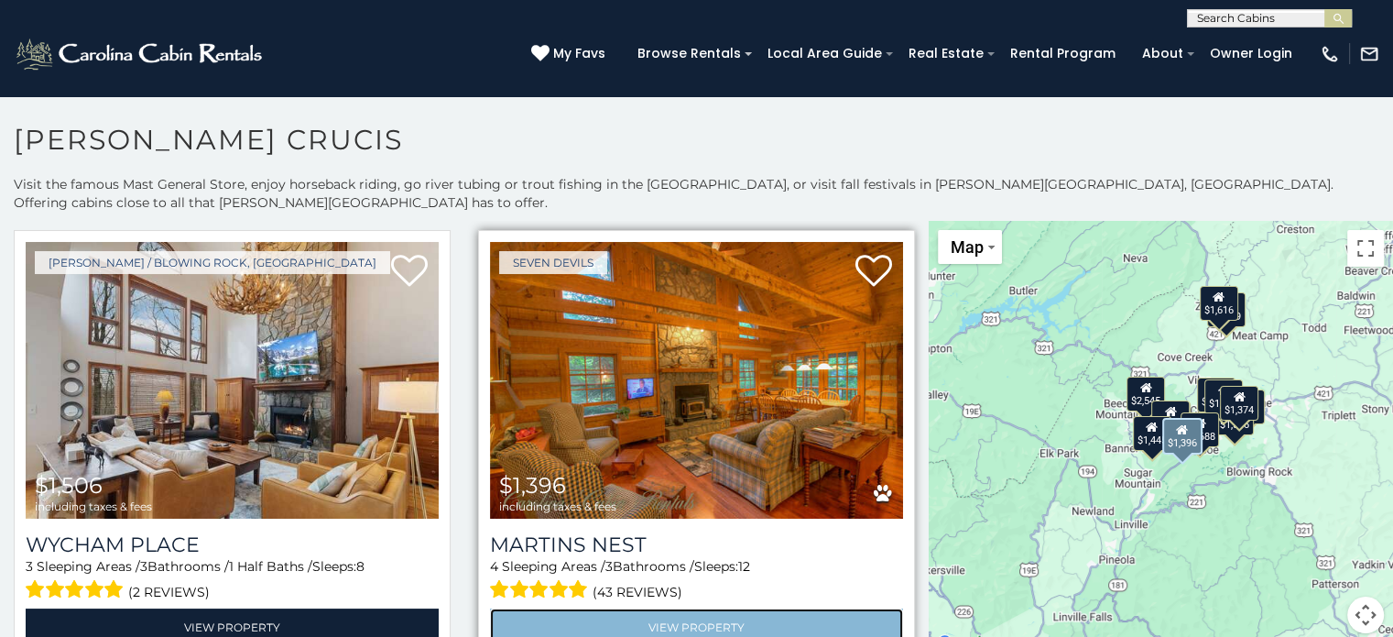
click at [671, 608] on link "View Property" at bounding box center [696, 627] width 413 height 38
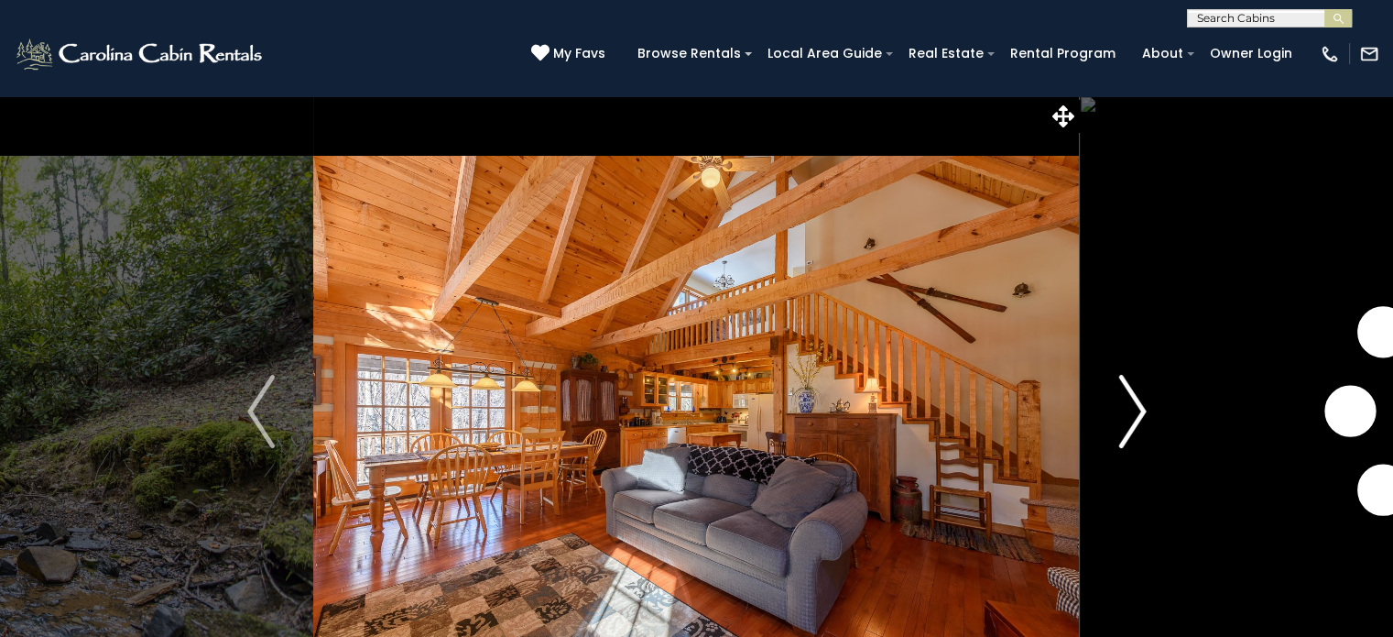
click at [1141, 411] on img "Next" at bounding box center [1132, 411] width 27 height 73
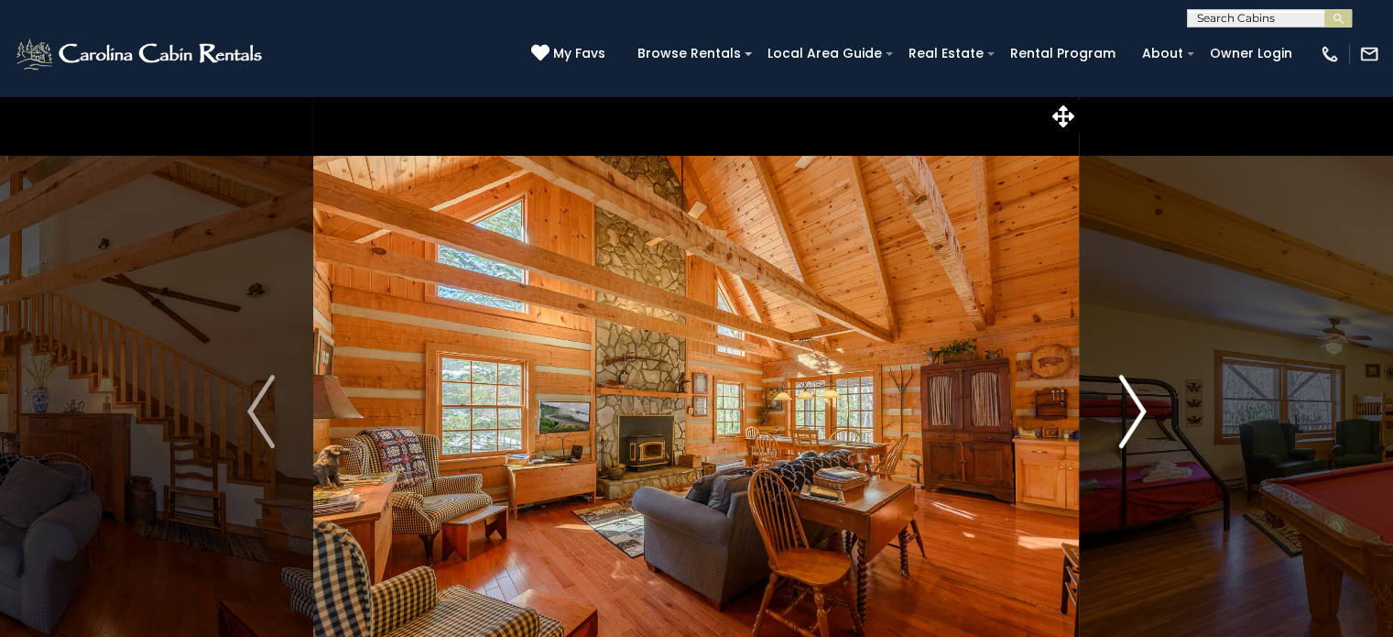
click at [1141, 411] on img "Next" at bounding box center [1132, 411] width 27 height 73
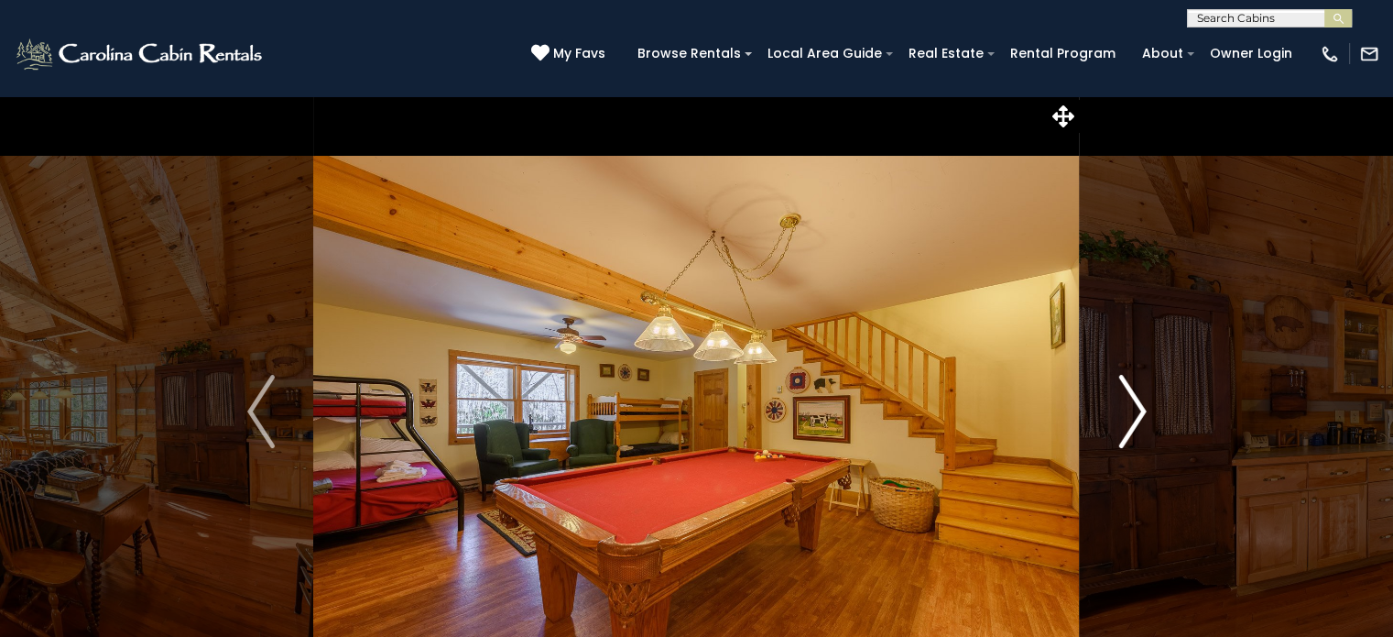
click at [1141, 411] on img "Next" at bounding box center [1132, 411] width 27 height 73
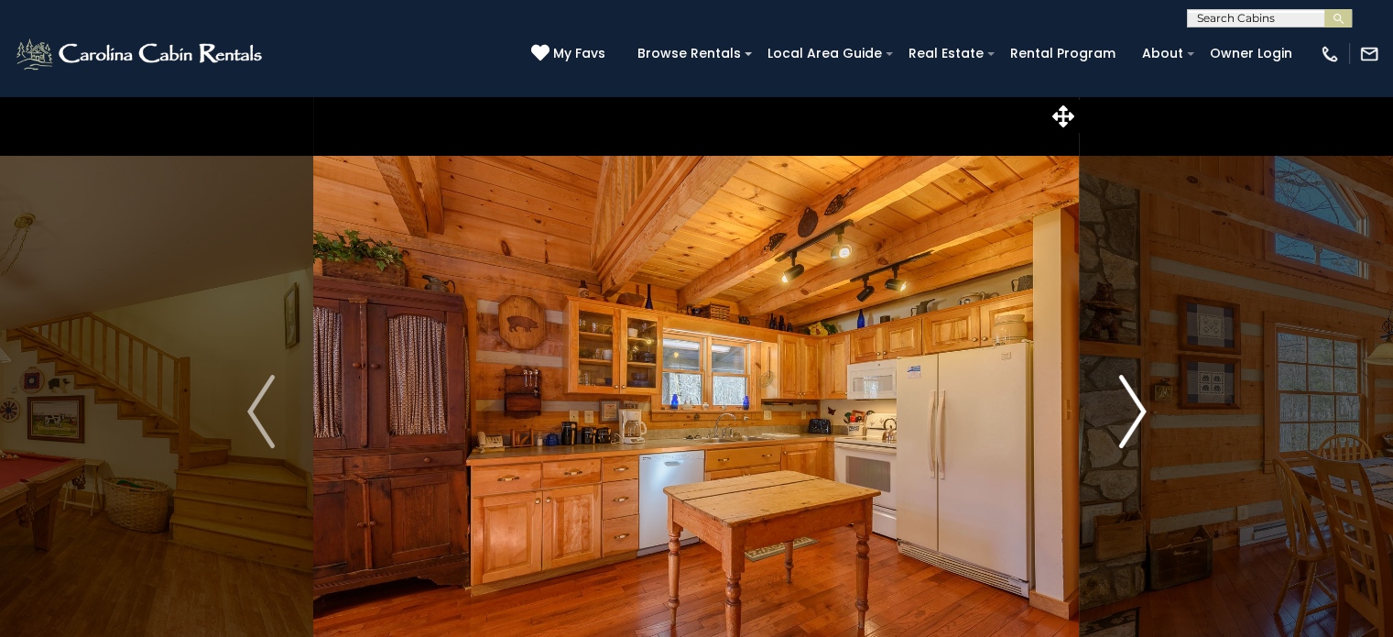
click at [1141, 411] on img "Next" at bounding box center [1132, 411] width 27 height 73
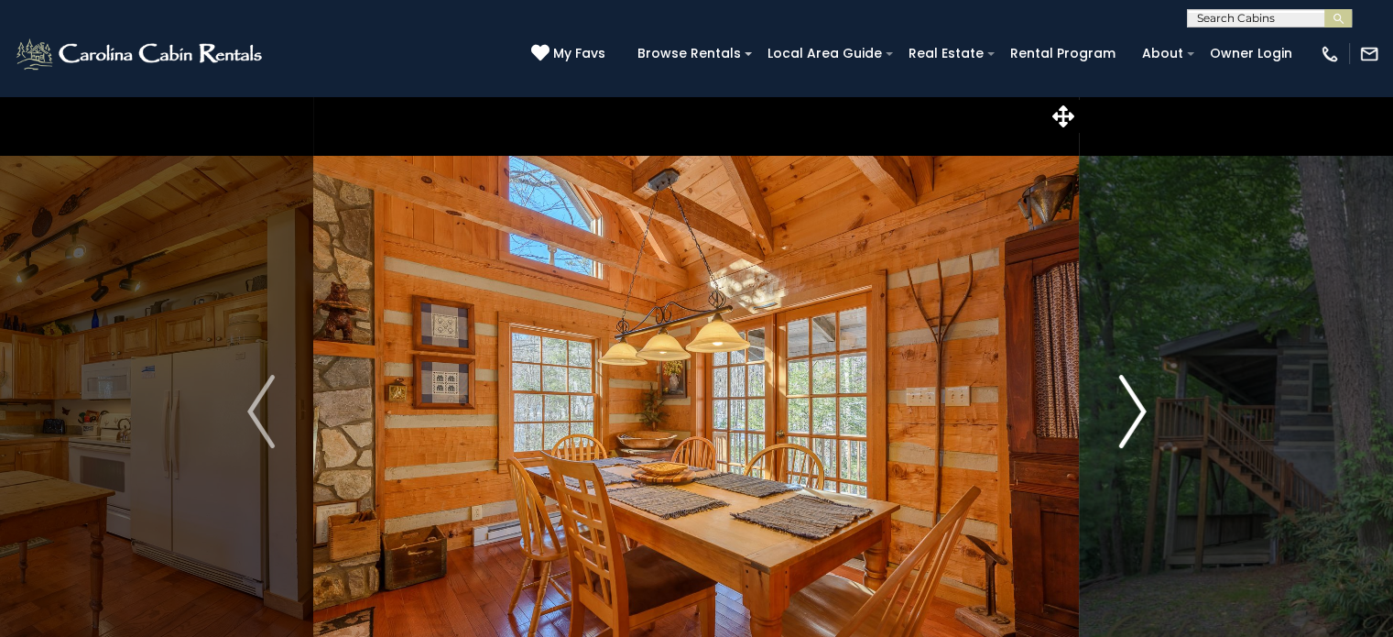
click at [1141, 411] on img "Next" at bounding box center [1132, 411] width 27 height 73
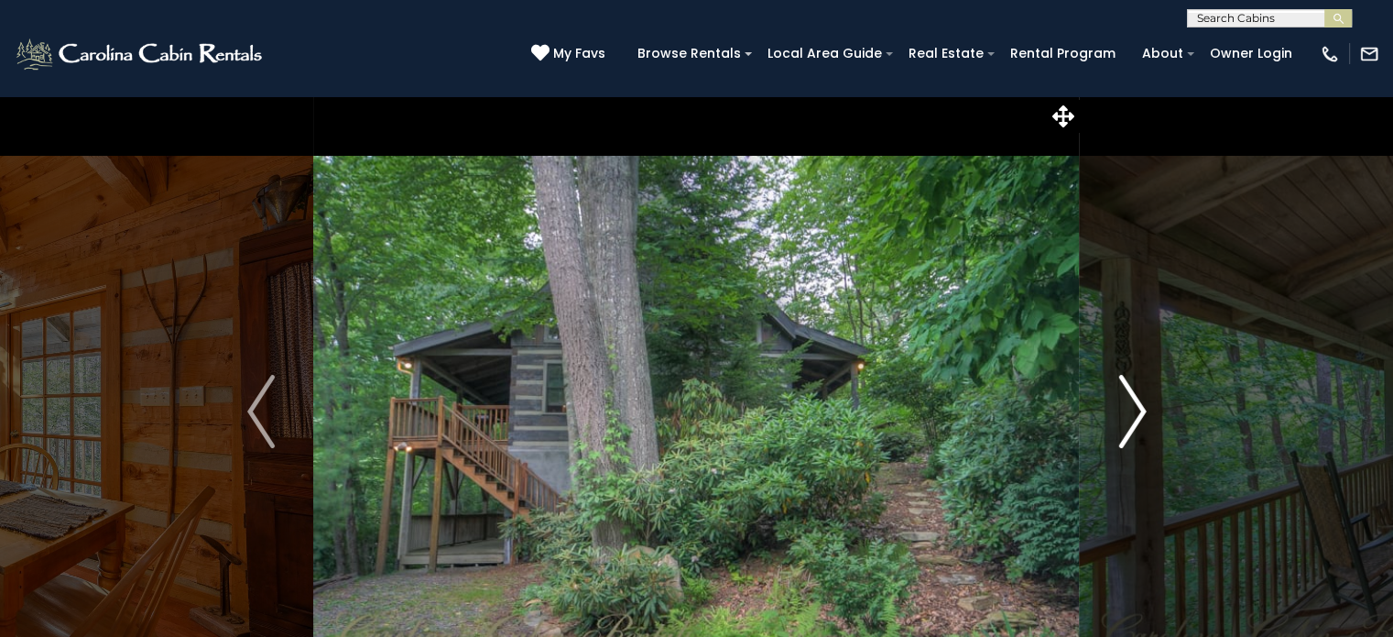
click at [1136, 412] on img "Next" at bounding box center [1132, 411] width 27 height 73
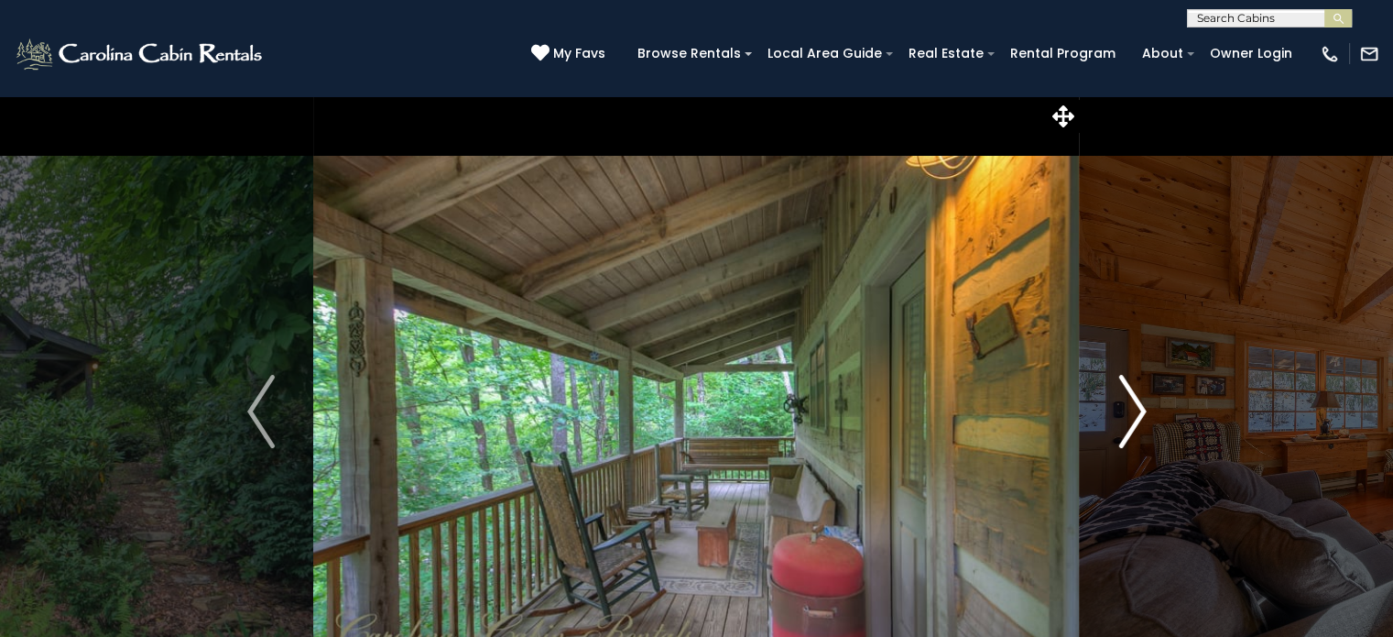
click at [1136, 412] on img "Next" at bounding box center [1132, 411] width 27 height 73
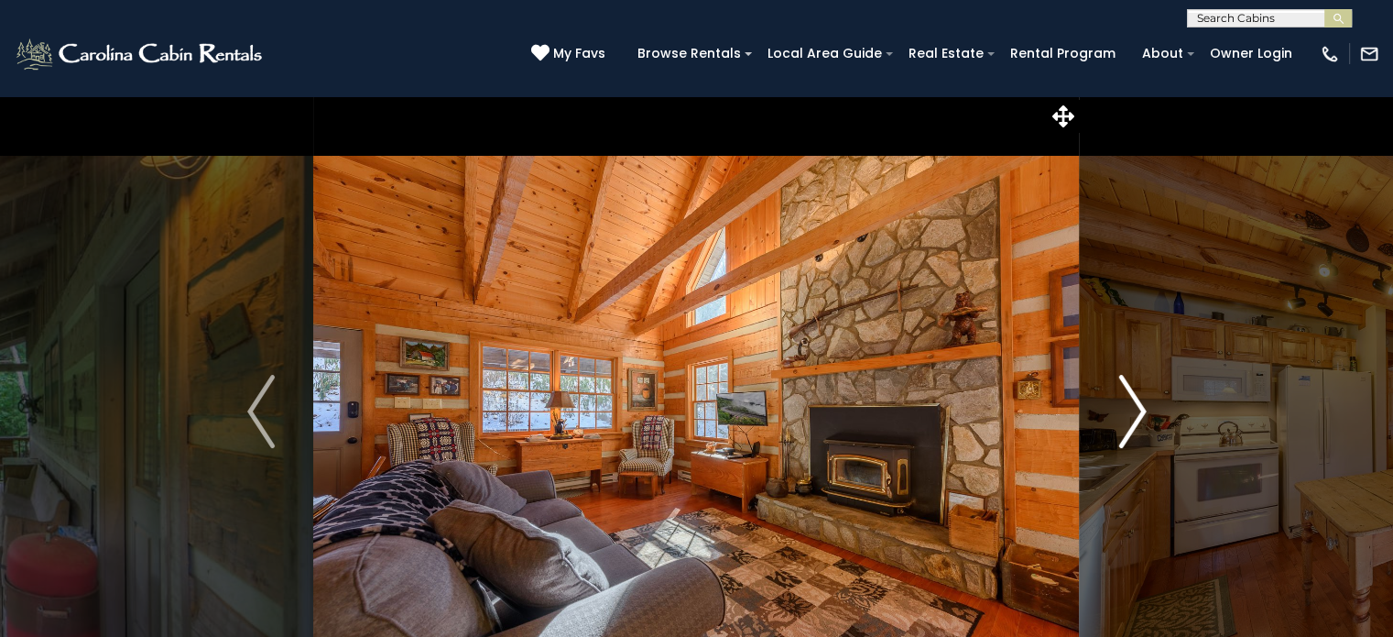
click at [1136, 412] on img "Next" at bounding box center [1132, 411] width 27 height 73
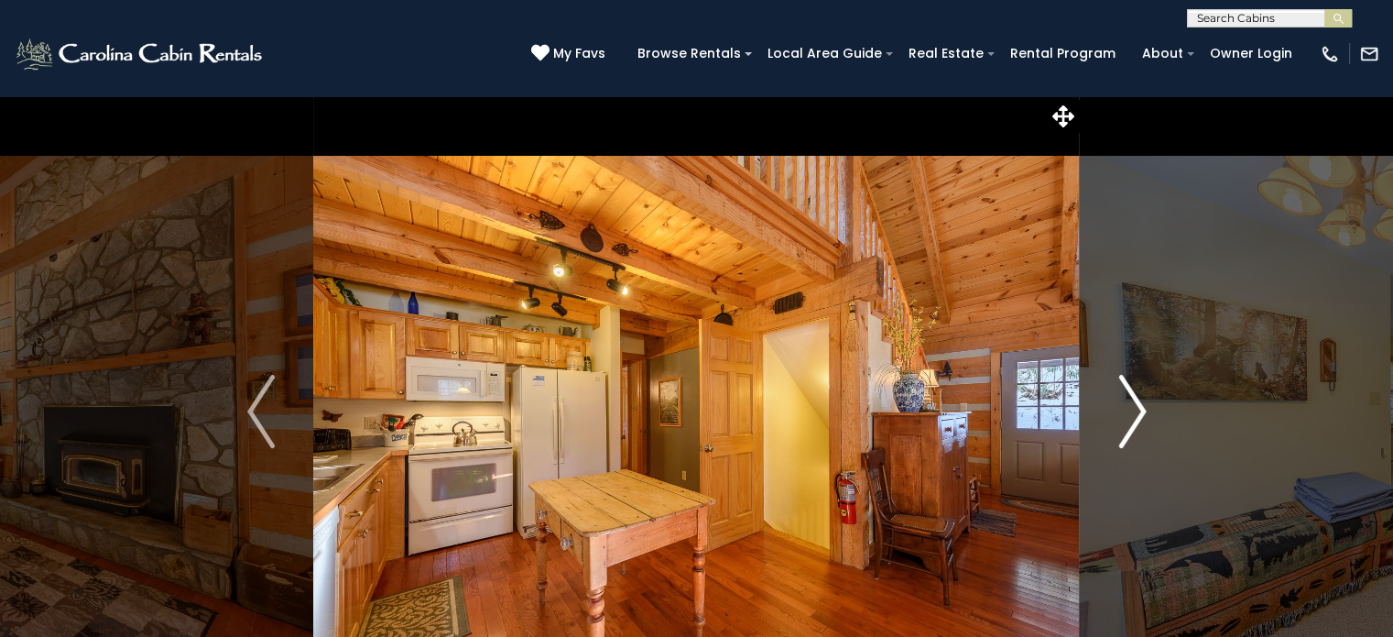
click at [1136, 412] on img "Next" at bounding box center [1132, 411] width 27 height 73
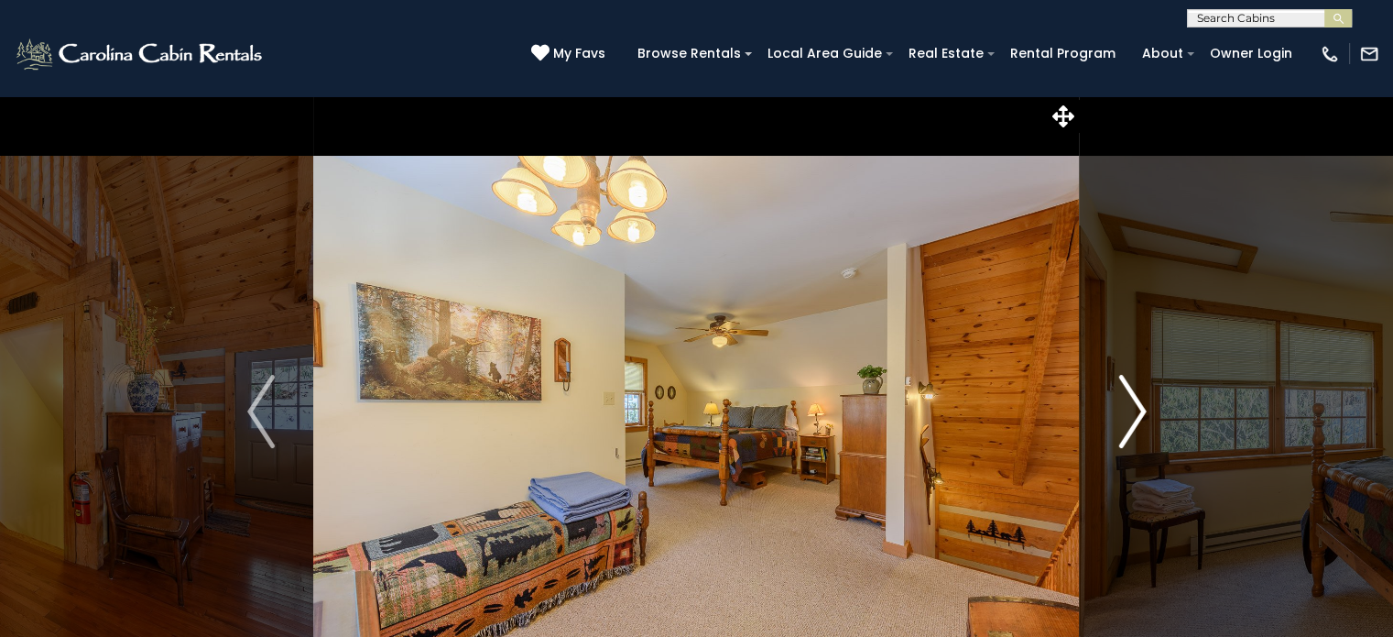
click at [1136, 412] on img "Next" at bounding box center [1132, 411] width 27 height 73
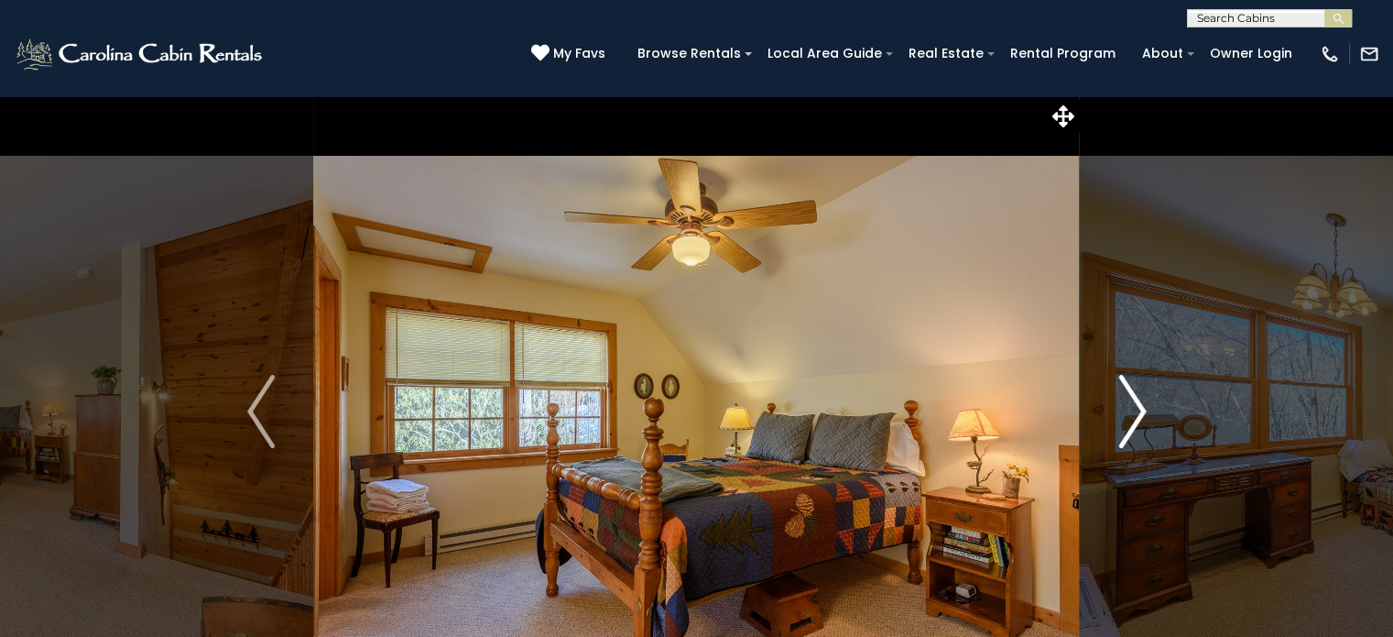
click at [1136, 412] on img "Next" at bounding box center [1132, 411] width 27 height 73
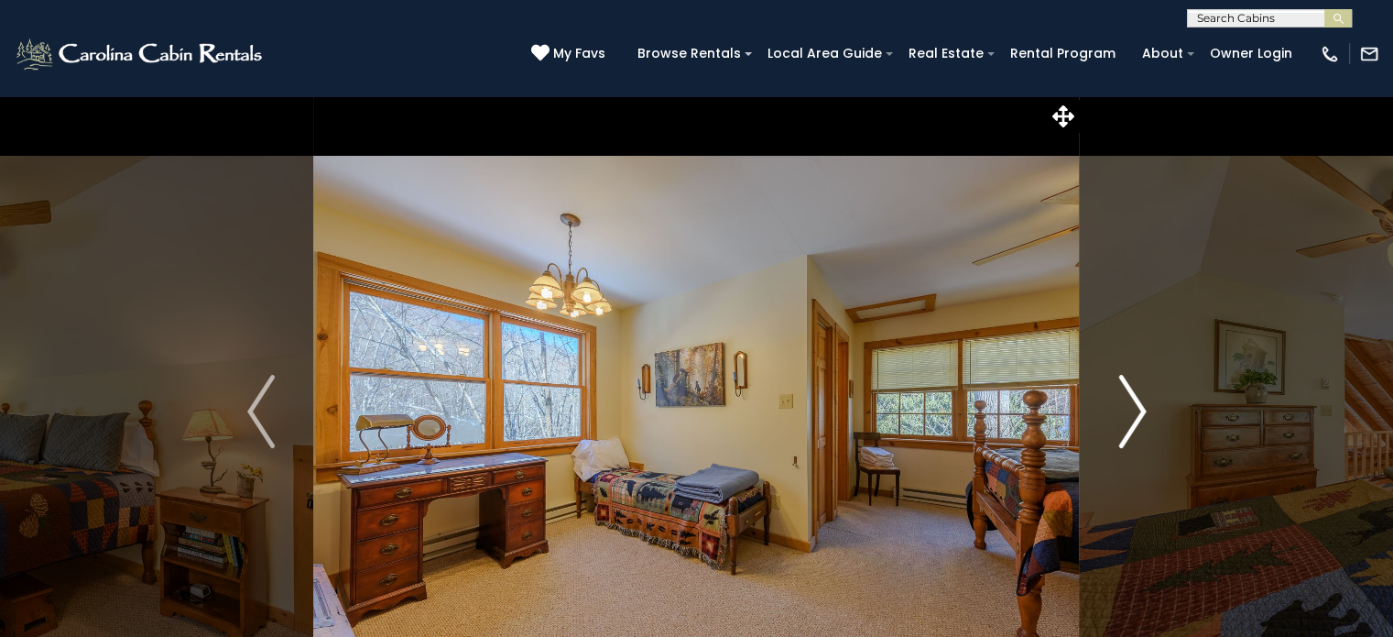
click at [1136, 412] on img "Next" at bounding box center [1132, 411] width 27 height 73
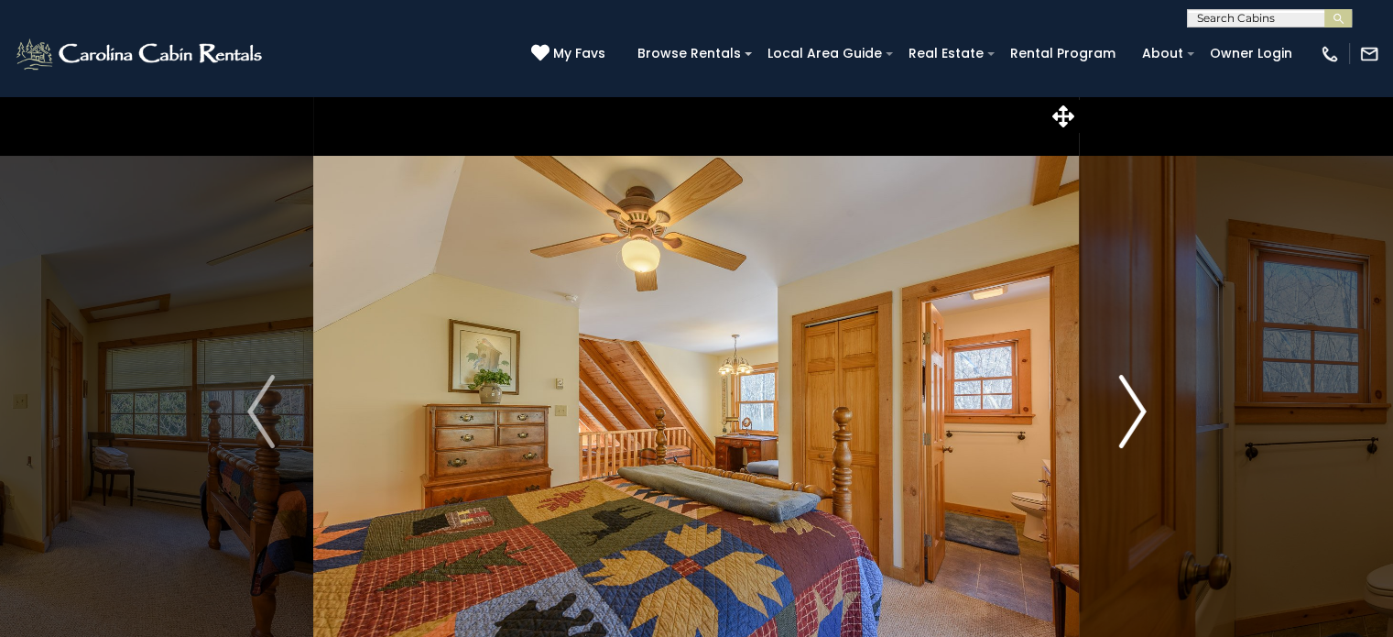
click at [1136, 412] on img "Next" at bounding box center [1132, 411] width 27 height 73
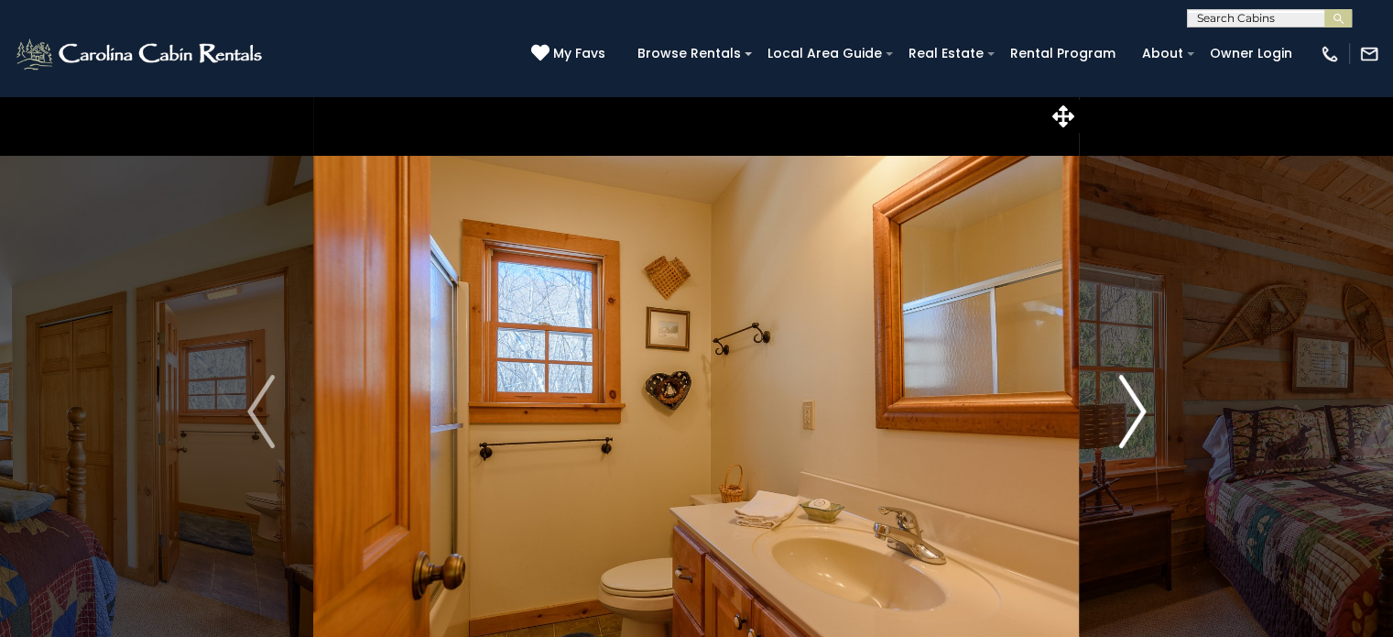
click at [1136, 412] on img "Next" at bounding box center [1132, 411] width 27 height 73
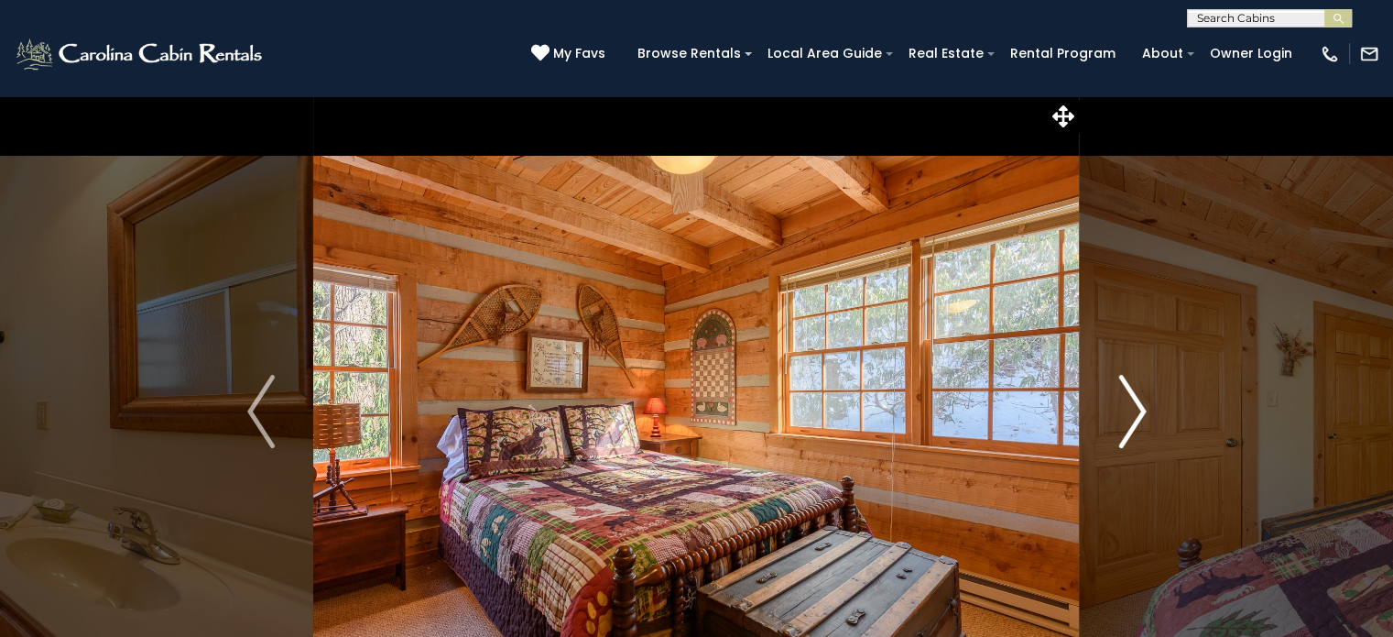
click at [1136, 412] on img "Next" at bounding box center [1132, 411] width 27 height 73
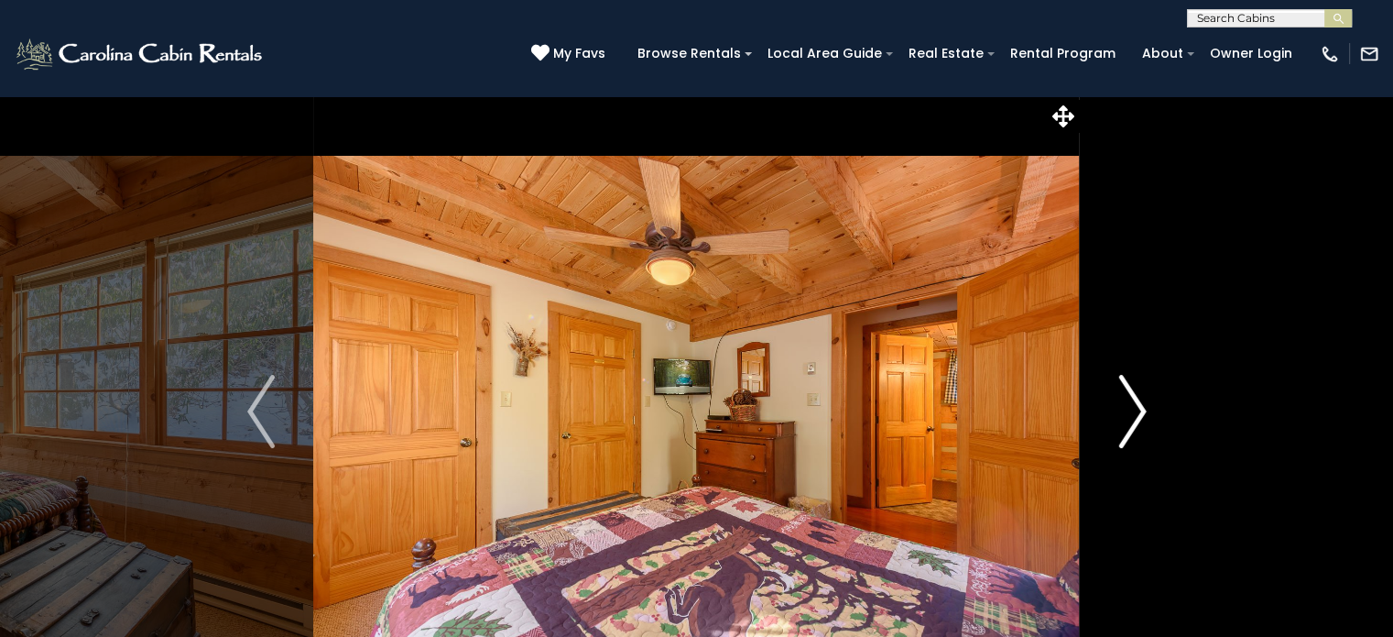
click at [1136, 412] on img "Next" at bounding box center [1132, 411] width 27 height 73
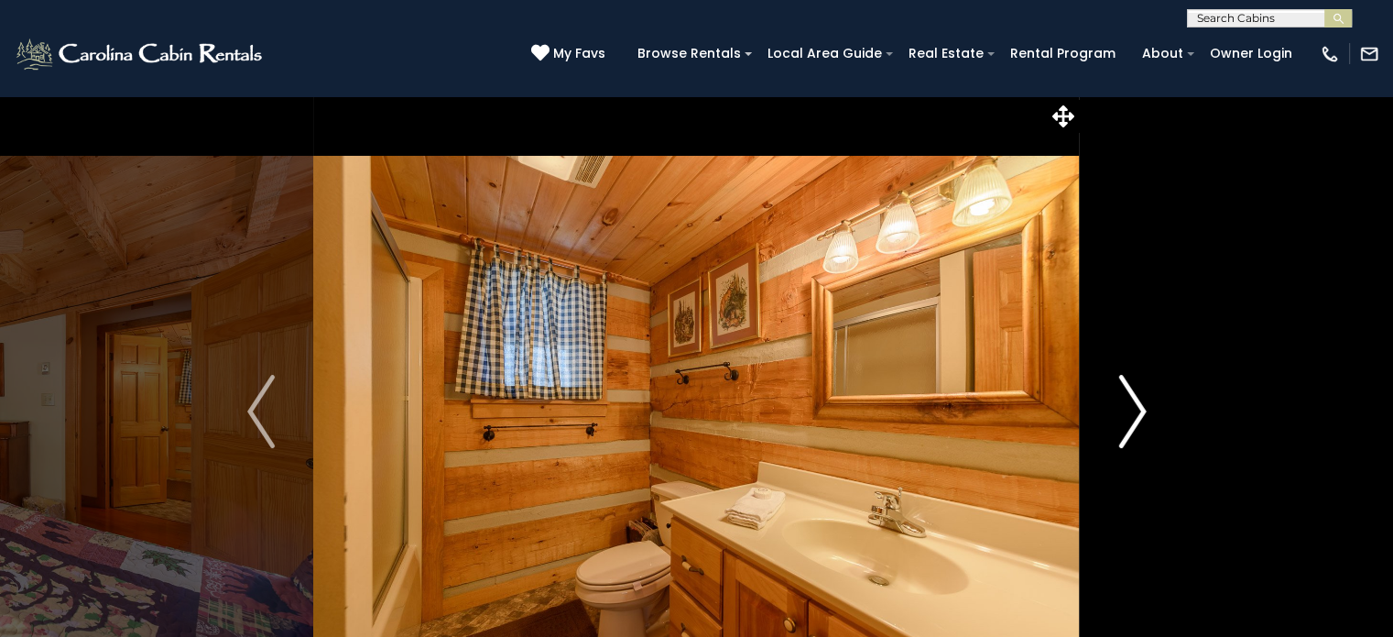
click at [1136, 412] on img "Next" at bounding box center [1132, 411] width 27 height 73
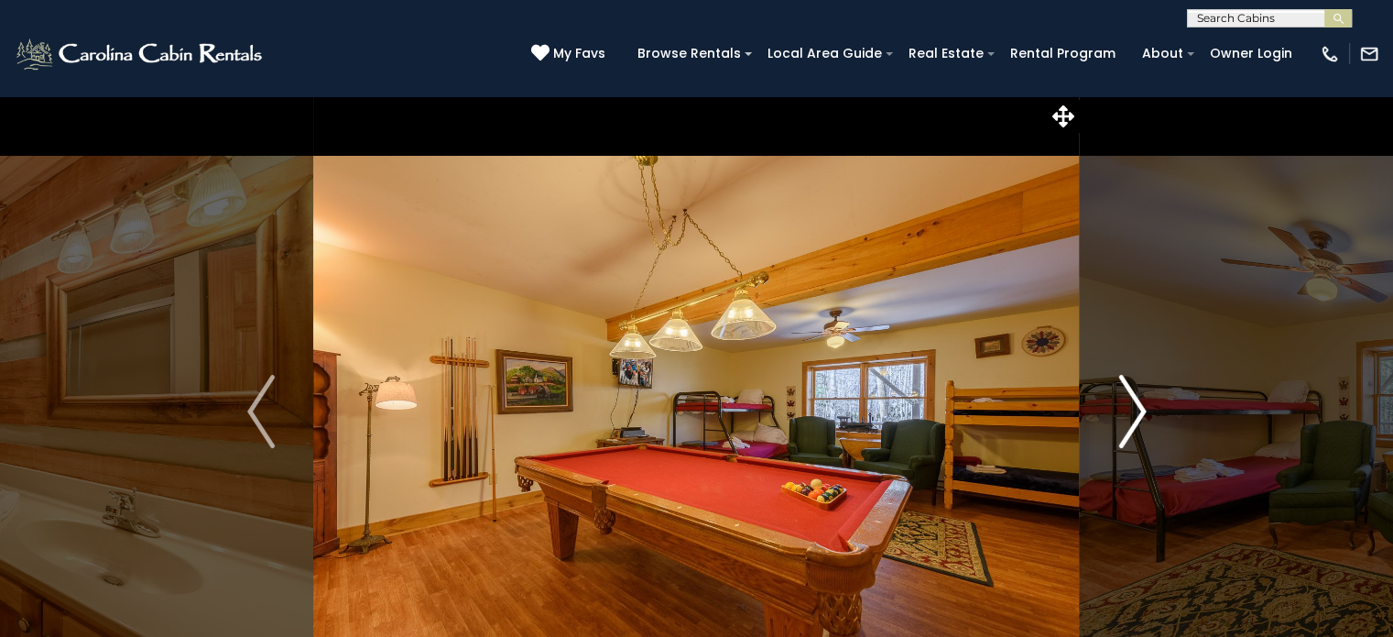
click at [1136, 412] on img "Next" at bounding box center [1132, 411] width 27 height 73
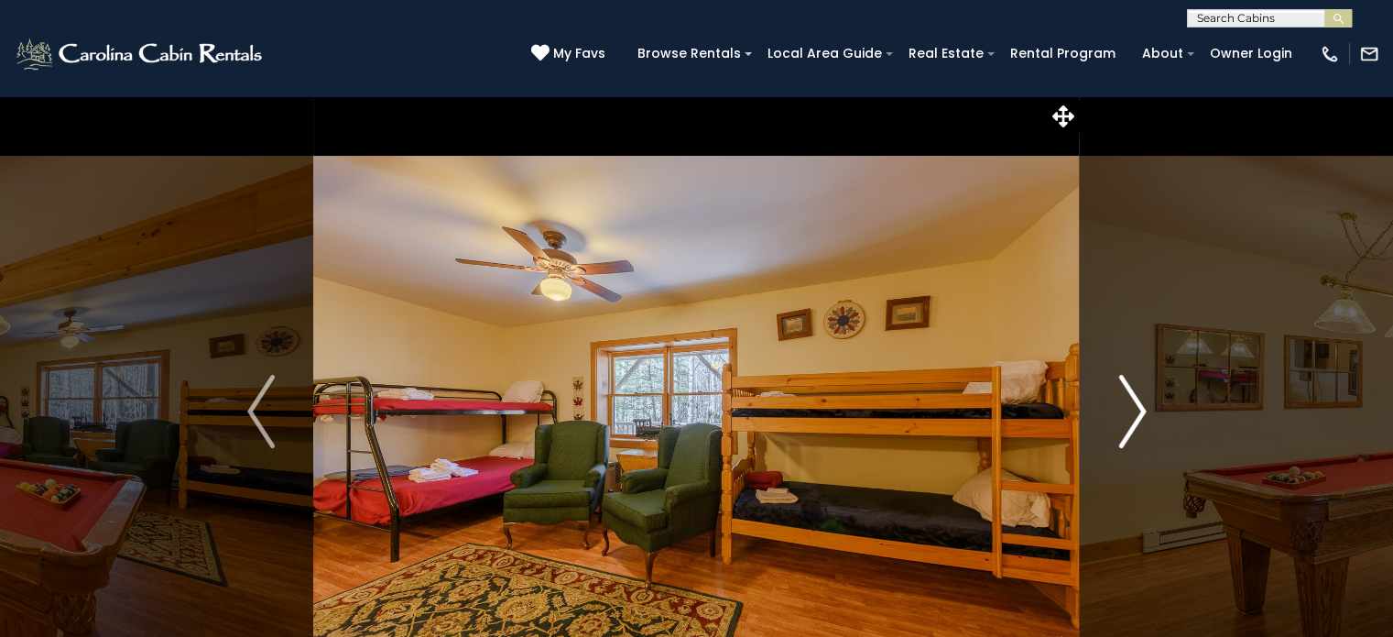
click at [1136, 412] on img "Next" at bounding box center [1132, 411] width 27 height 73
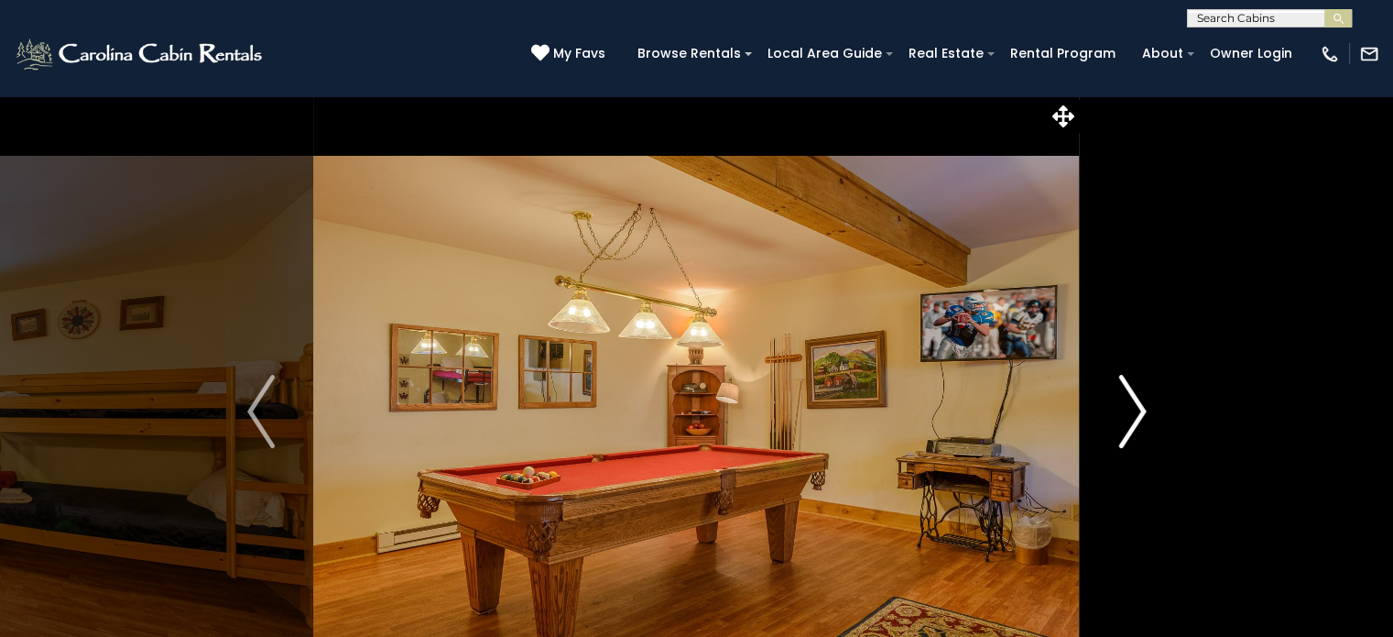
click at [1136, 412] on img "Next" at bounding box center [1132, 411] width 27 height 73
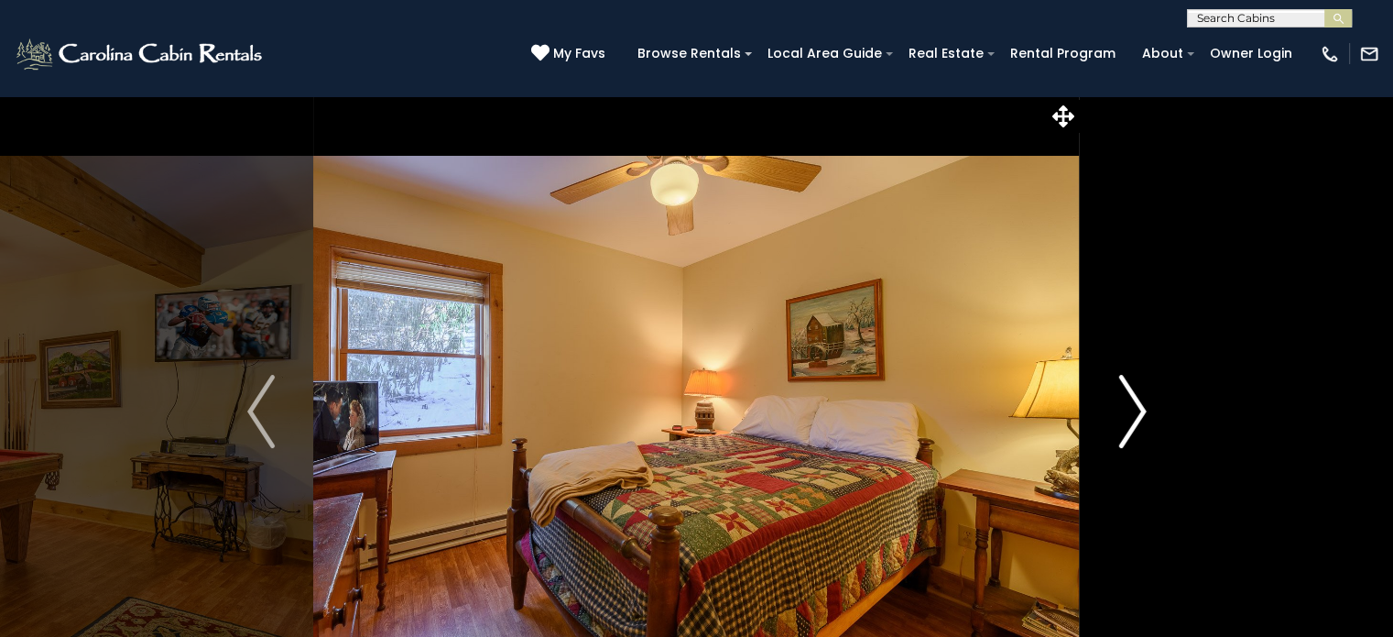
click at [1136, 412] on img "Next" at bounding box center [1132, 411] width 27 height 73
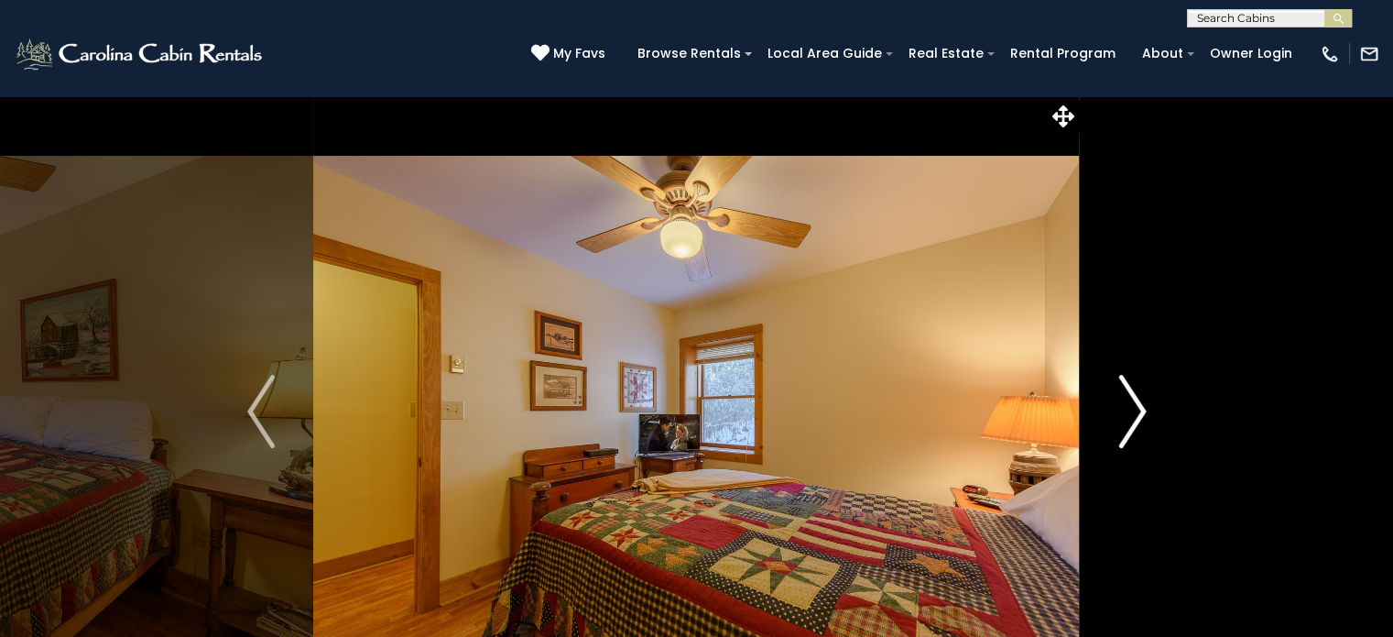
click at [1136, 412] on img "Next" at bounding box center [1132, 411] width 27 height 73
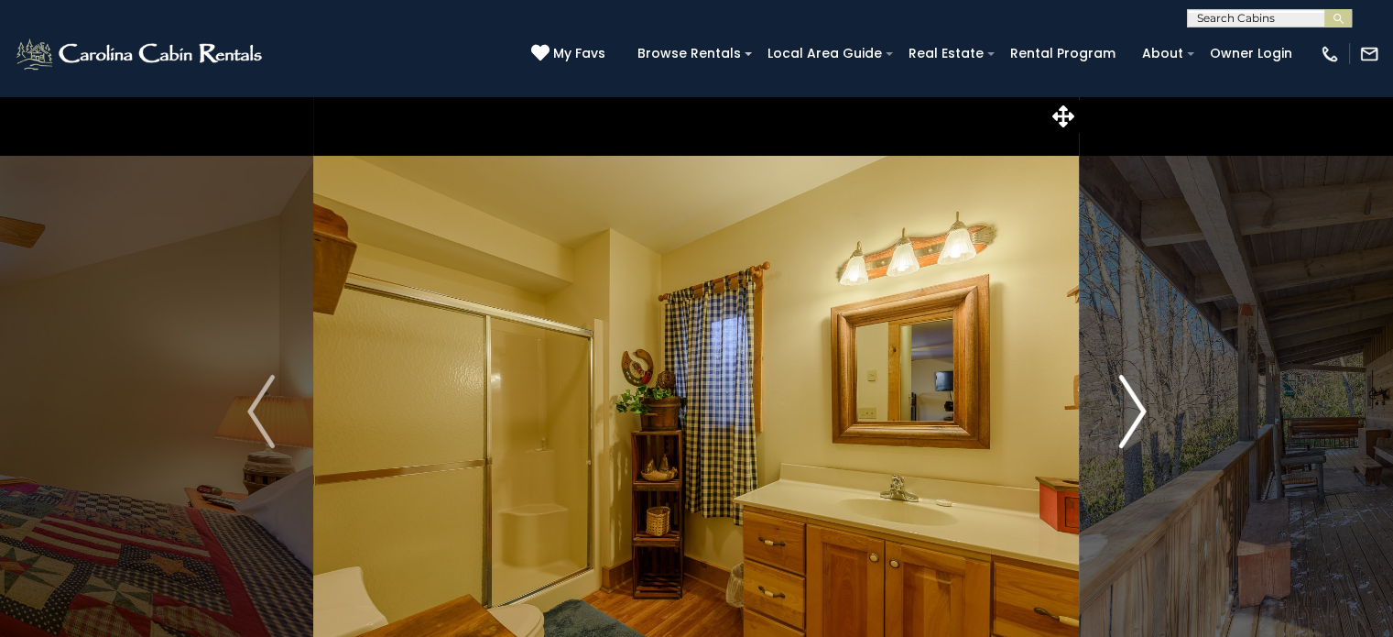
click at [1136, 412] on img "Next" at bounding box center [1132, 411] width 27 height 73
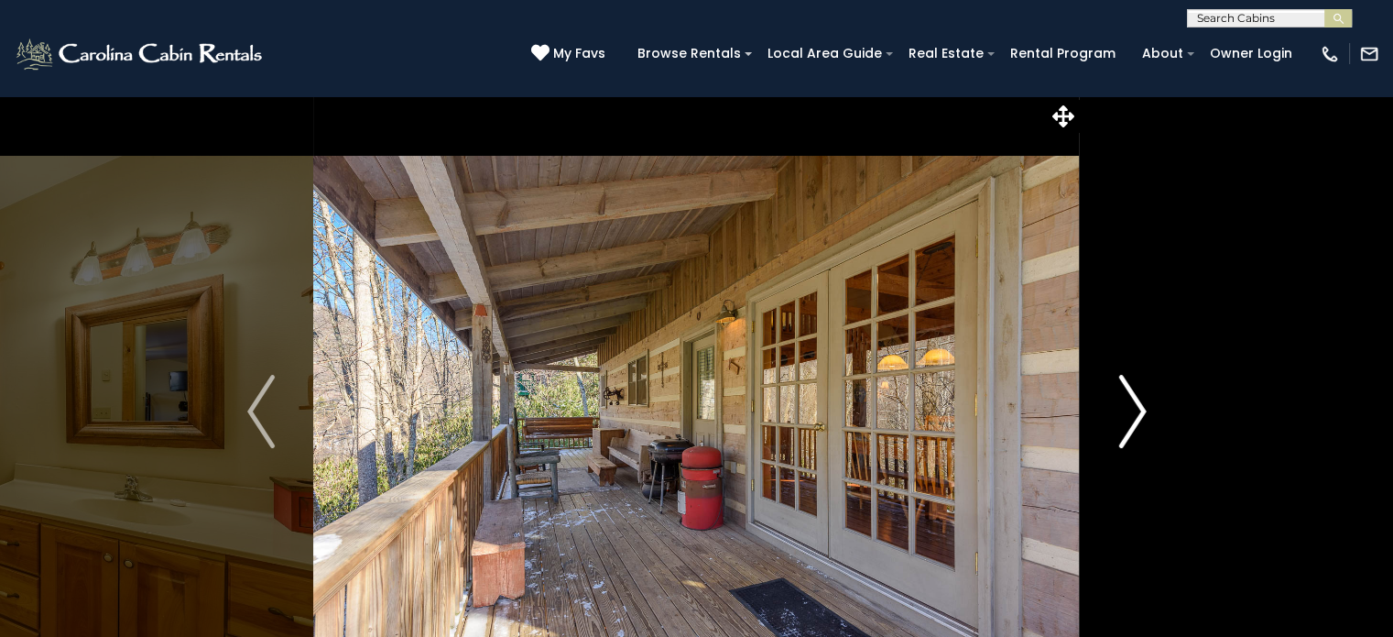
click at [1136, 412] on img "Next" at bounding box center [1132, 411] width 27 height 73
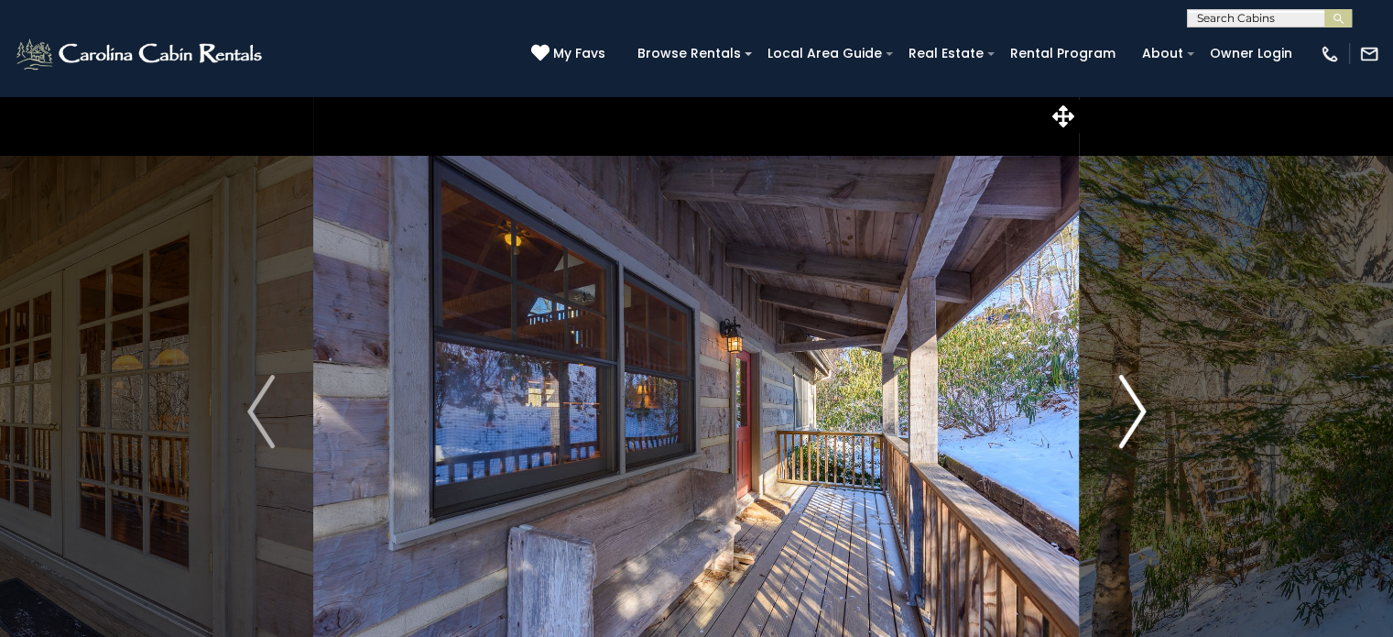
click at [1136, 412] on img "Next" at bounding box center [1132, 411] width 27 height 73
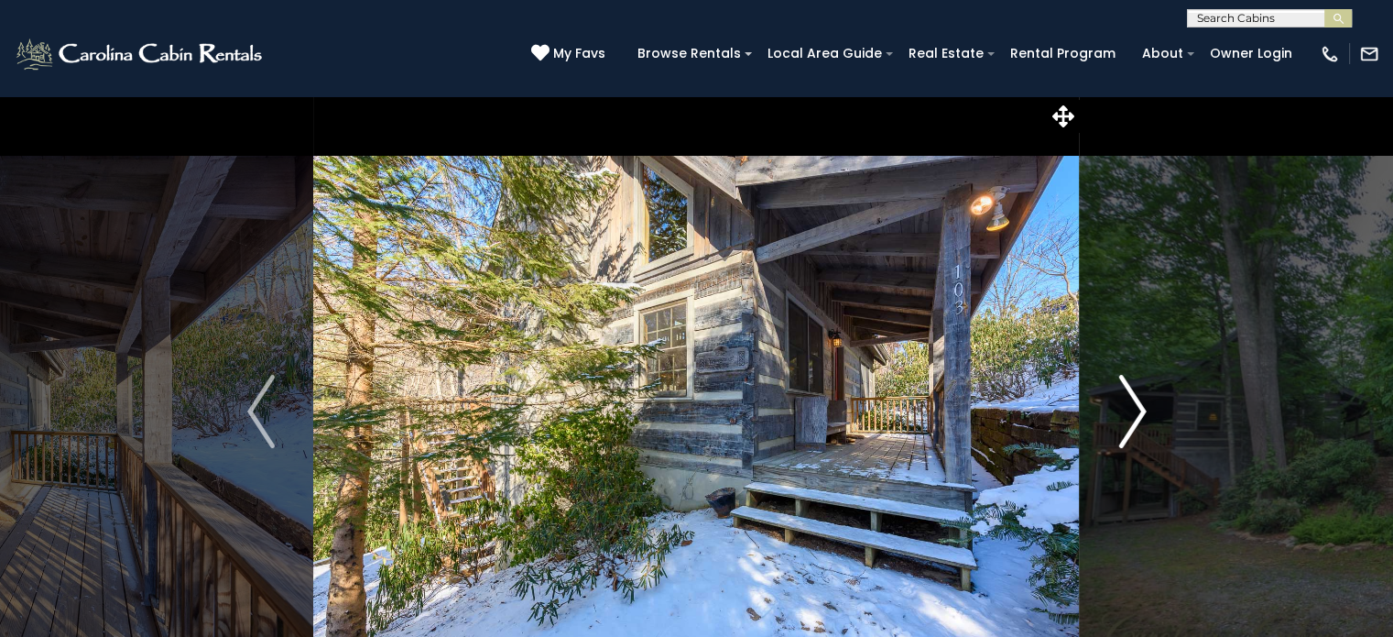
click at [1136, 412] on img "Next" at bounding box center [1132, 411] width 27 height 73
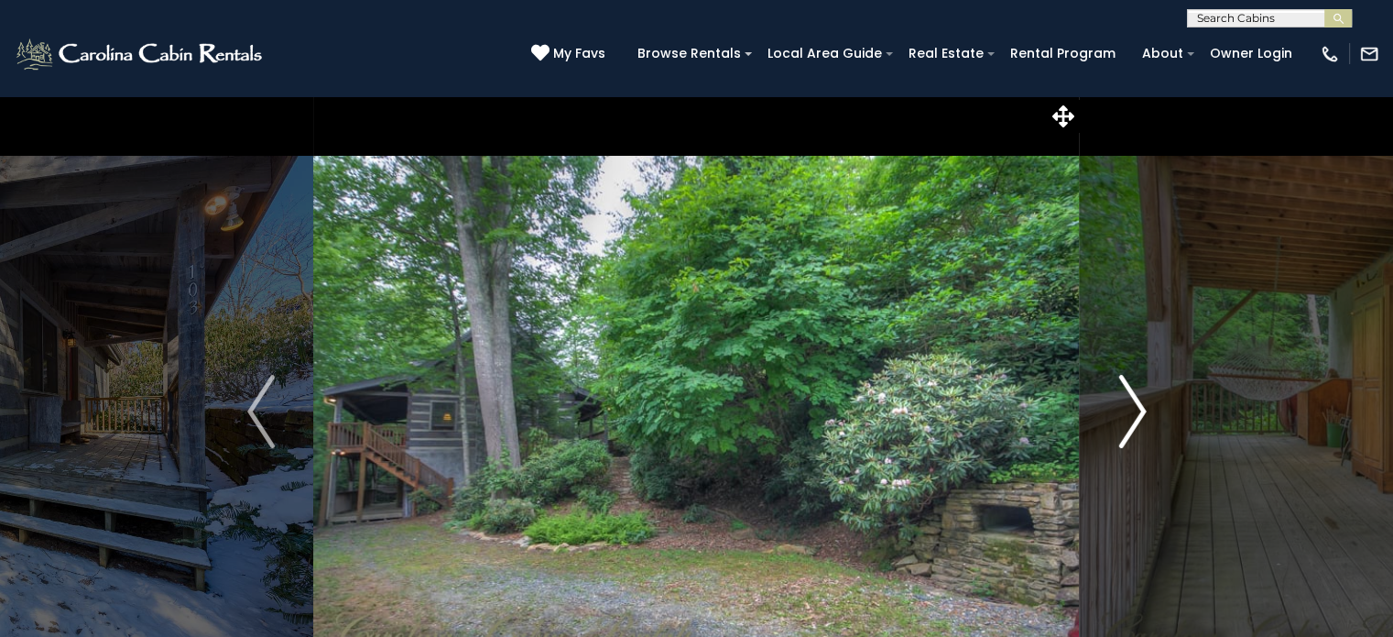
click at [1136, 412] on img "Next" at bounding box center [1132, 411] width 27 height 73
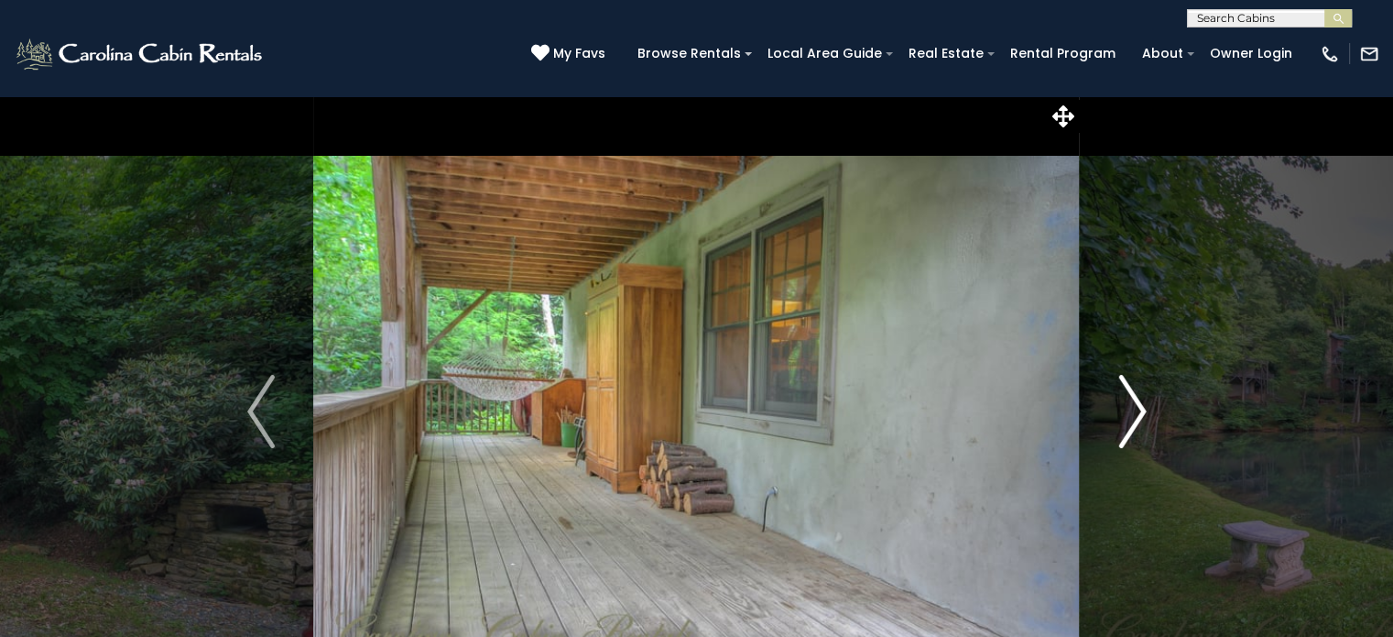
click at [1136, 412] on img "Next" at bounding box center [1132, 411] width 27 height 73
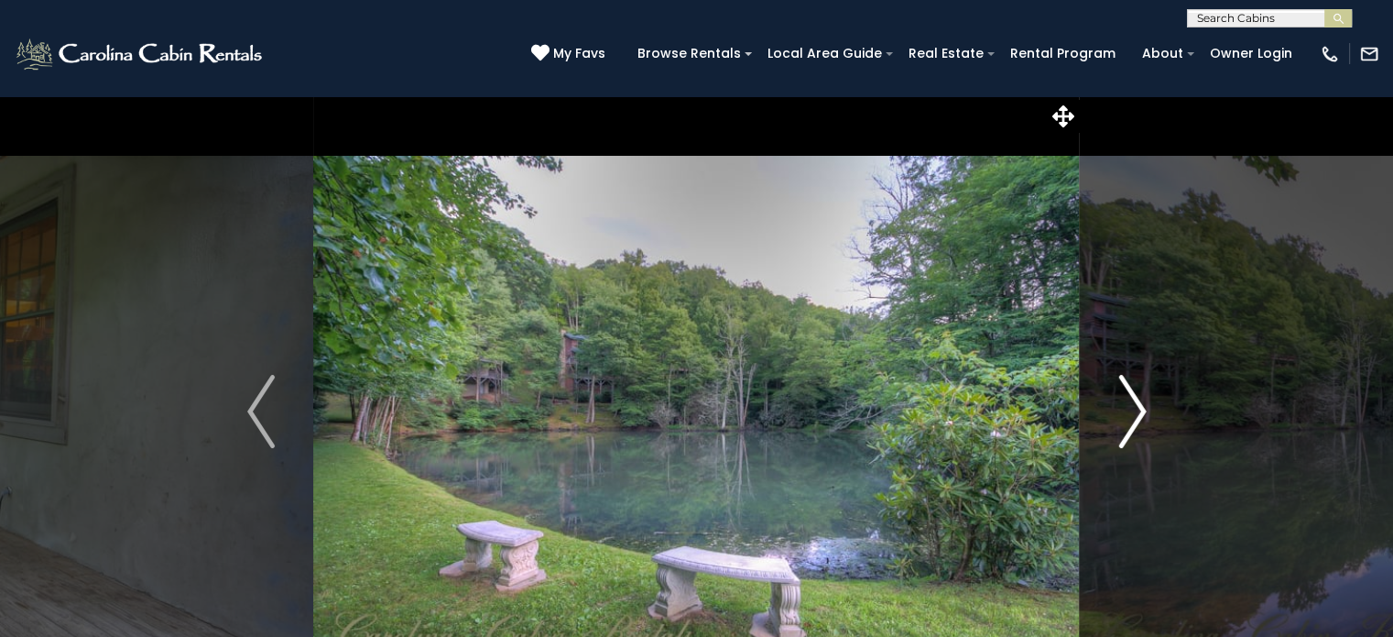
click at [1136, 412] on img "Next" at bounding box center [1132, 411] width 27 height 73
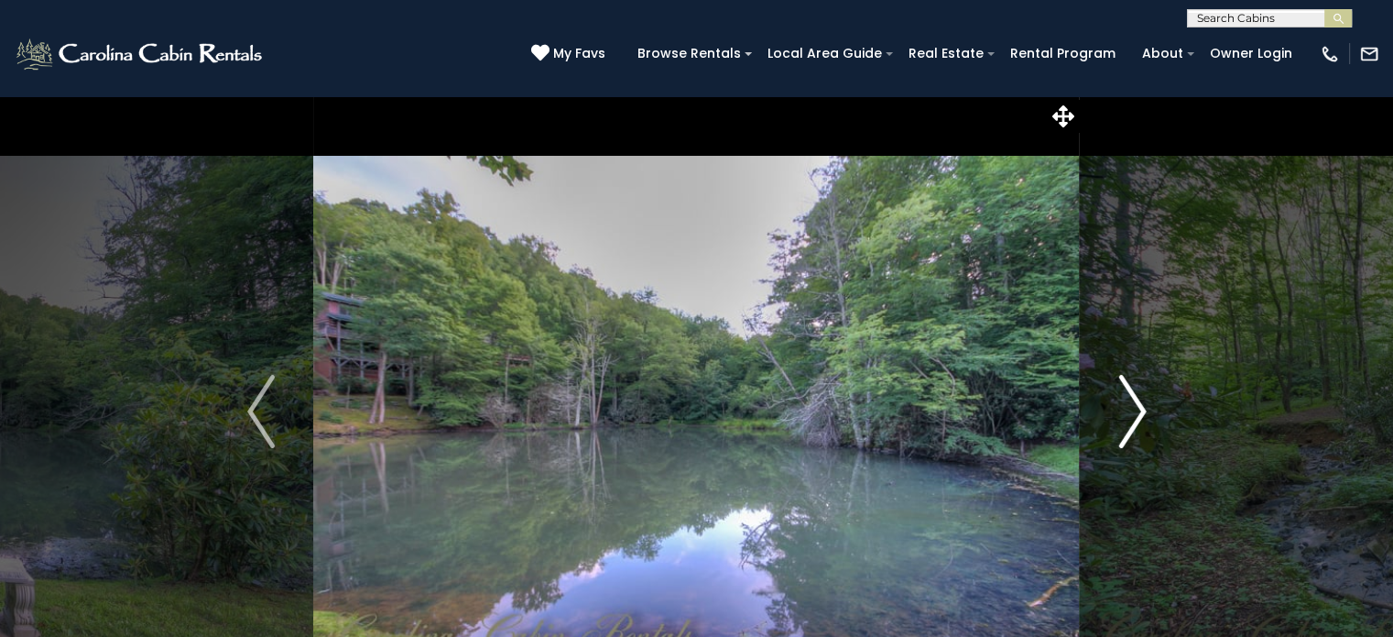
click at [1136, 412] on img "Next" at bounding box center [1132, 411] width 27 height 73
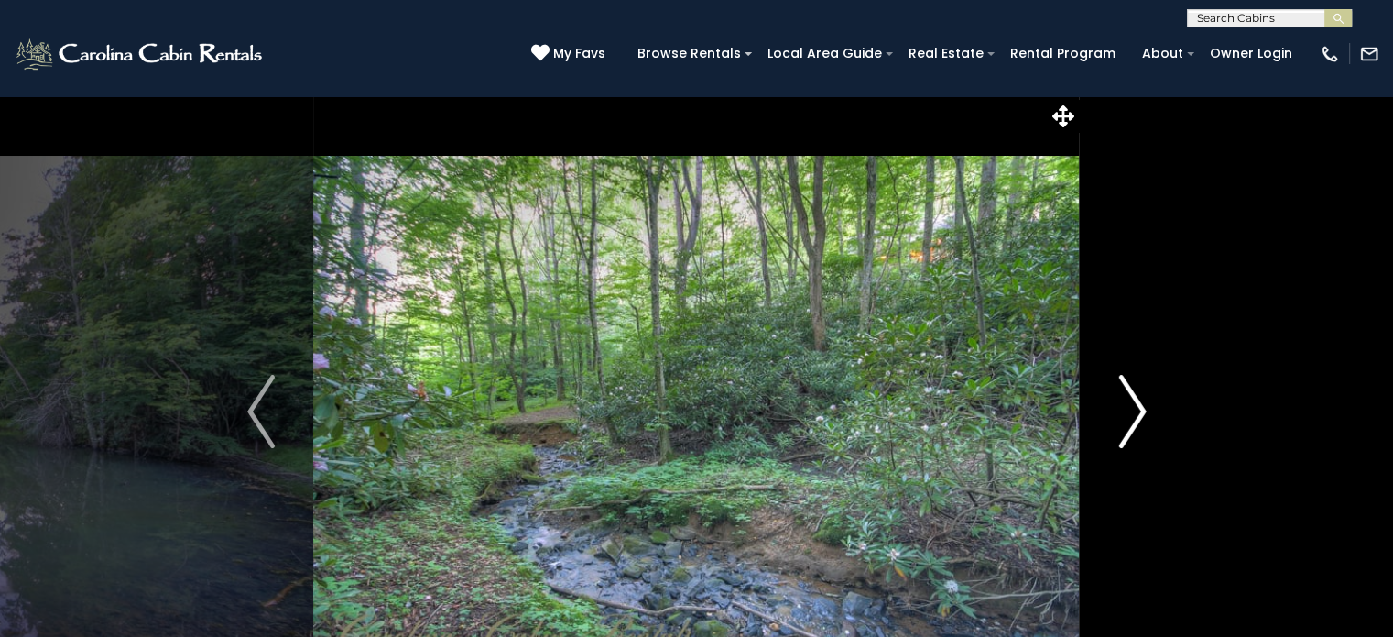
click at [1136, 412] on img "Next" at bounding box center [1132, 411] width 27 height 73
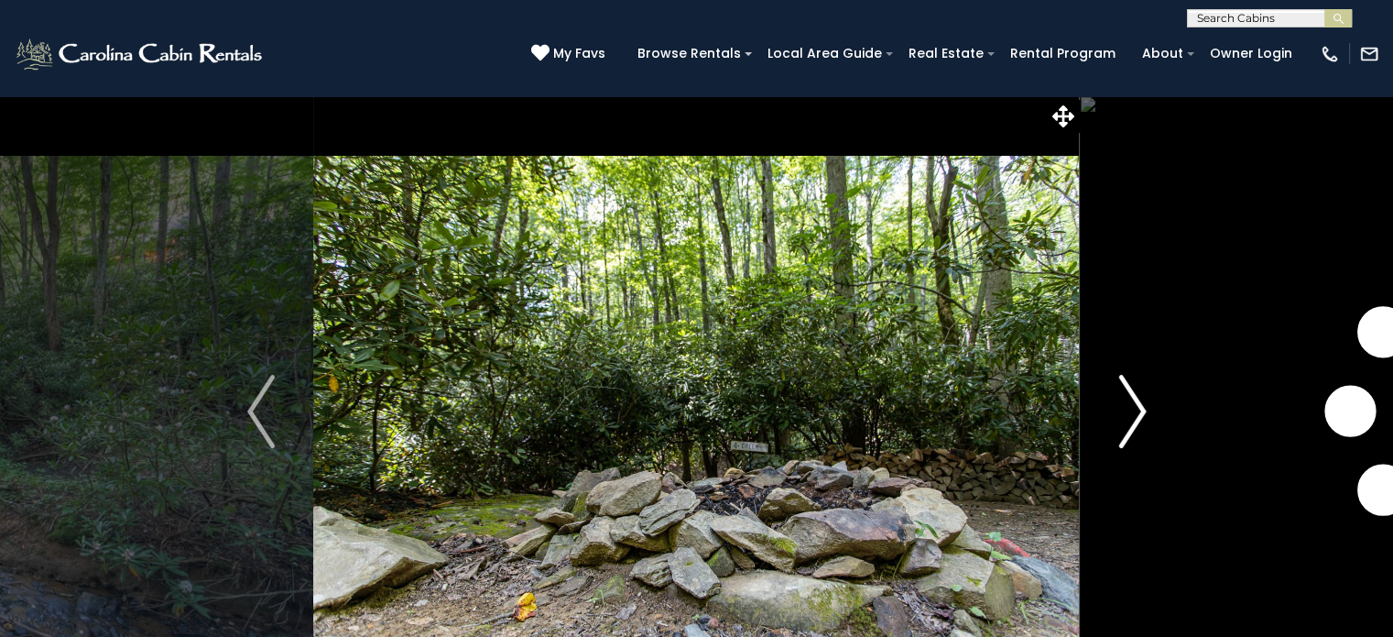
click at [1136, 412] on img "Next" at bounding box center [1132, 411] width 27 height 73
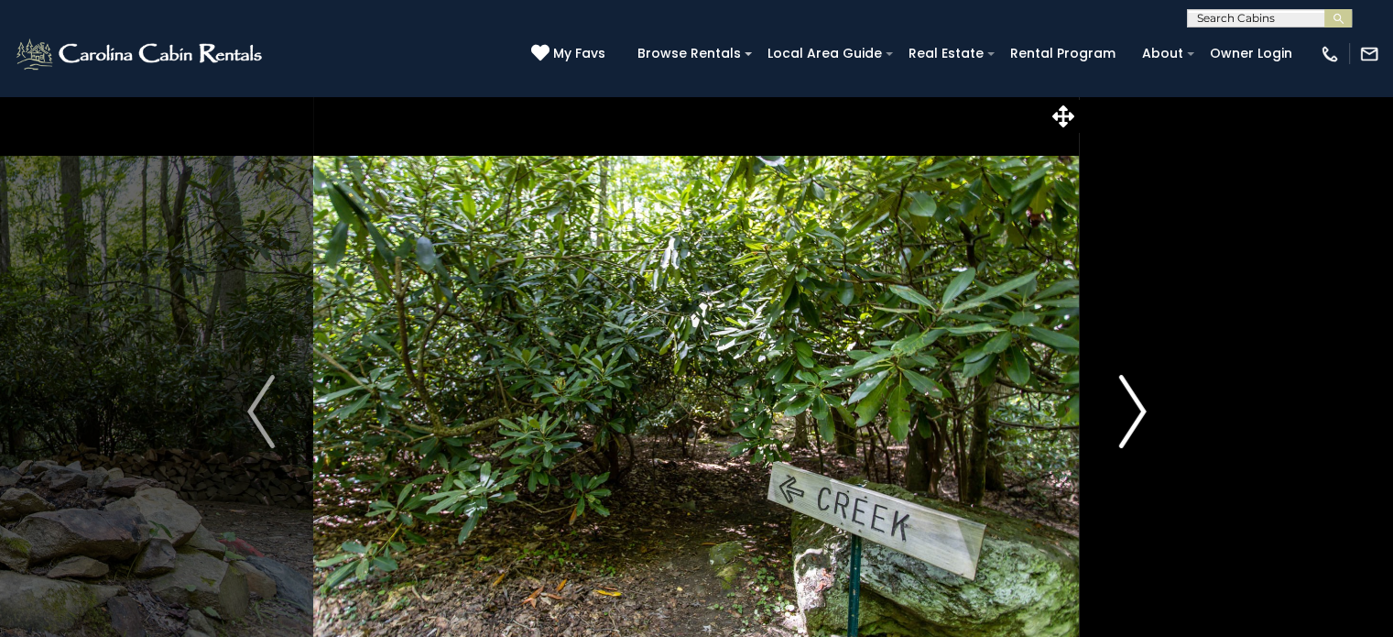
click at [1136, 412] on img "Next" at bounding box center [1132, 411] width 27 height 73
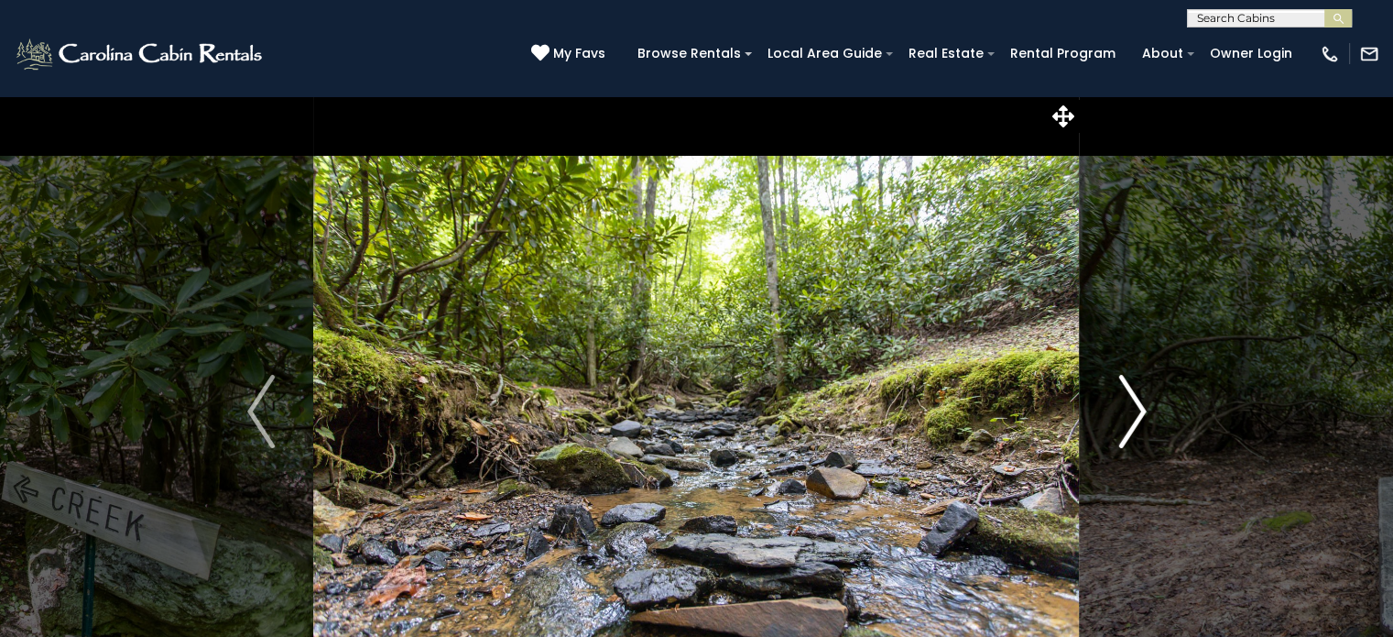
click at [1136, 412] on img "Next" at bounding box center [1132, 411] width 27 height 73
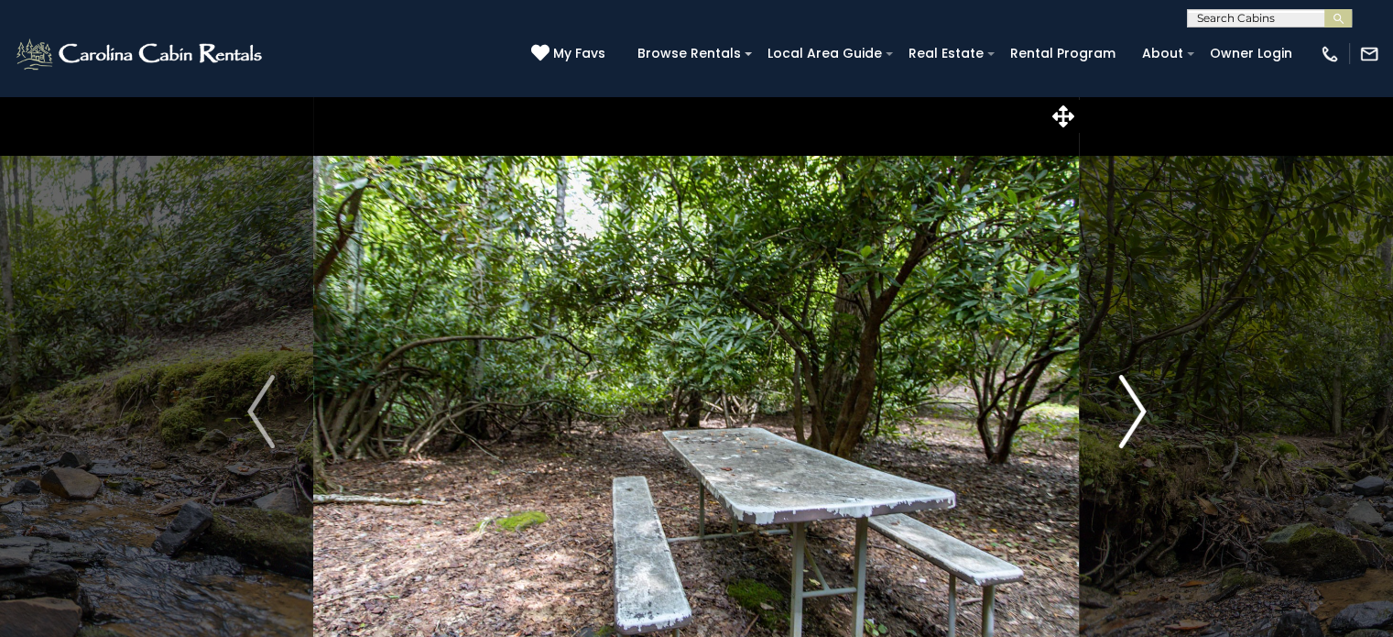
click at [1136, 412] on img "Next" at bounding box center [1132, 411] width 27 height 73
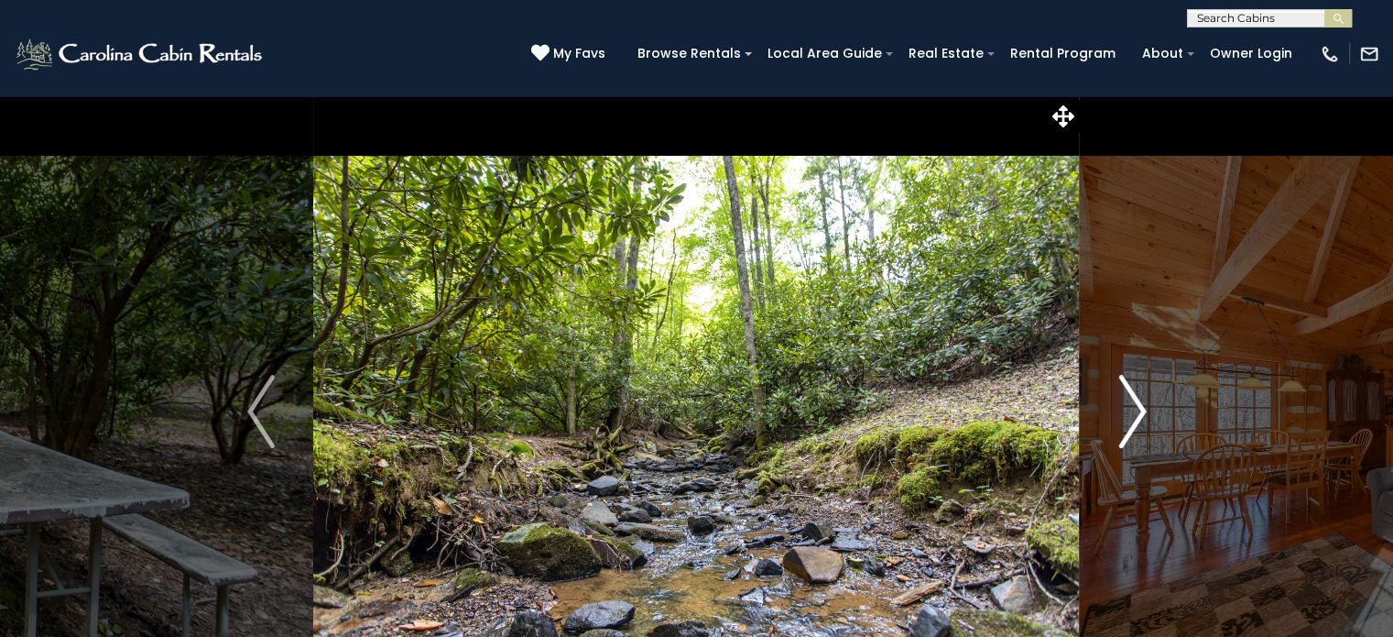
click at [1136, 412] on img "Next" at bounding box center [1132, 411] width 27 height 73
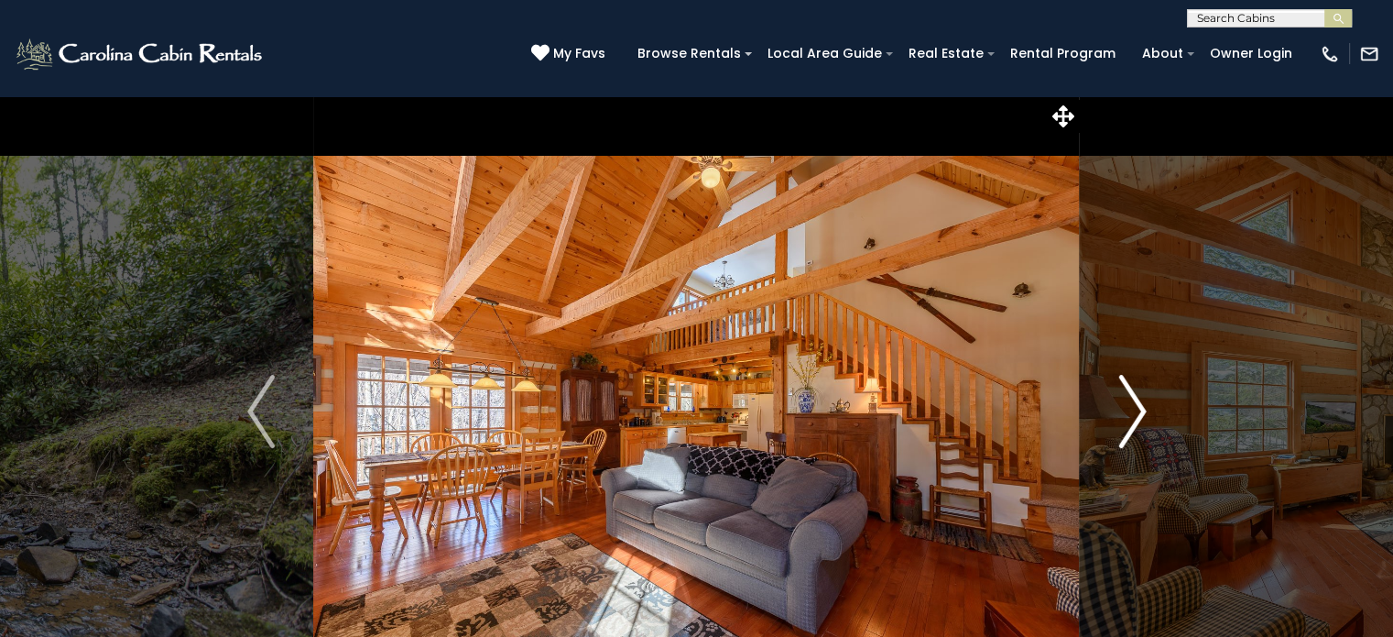
click at [1136, 412] on img "Next" at bounding box center [1132, 411] width 27 height 73
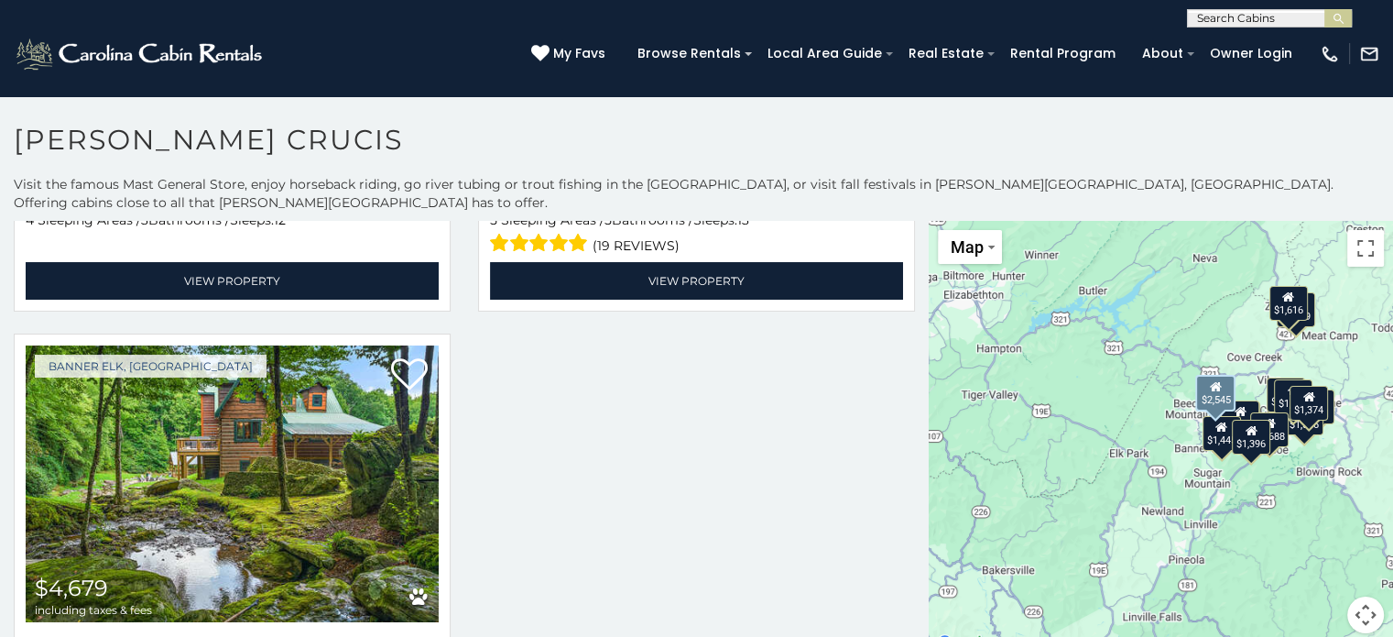
scroll to position [2657, 0]
